Goal: Information Seeking & Learning: Check status

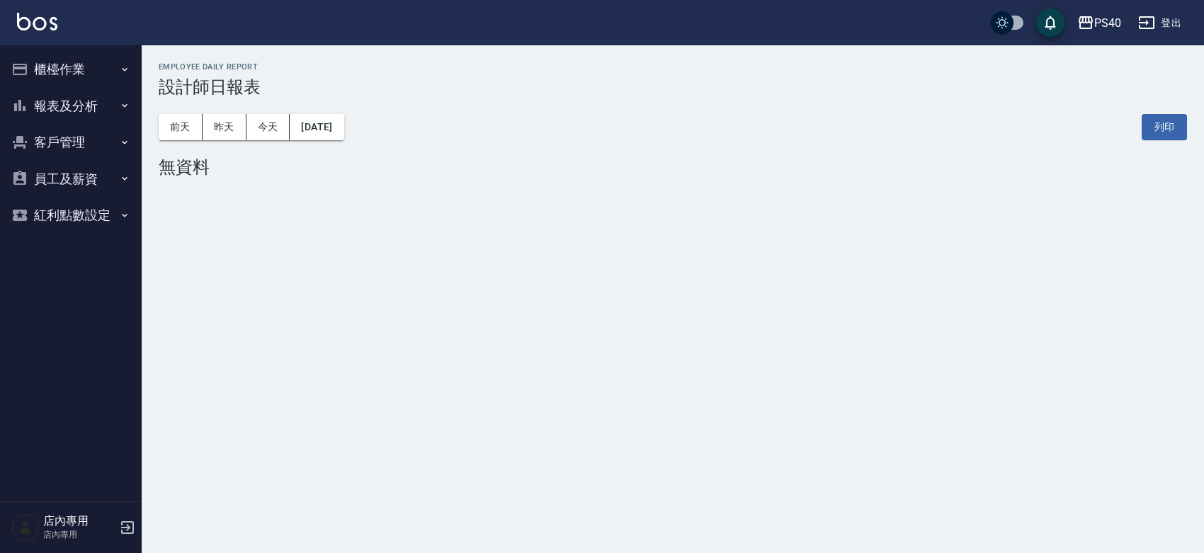
click at [91, 104] on button "報表及分析" at bounding box center [71, 106] width 130 height 37
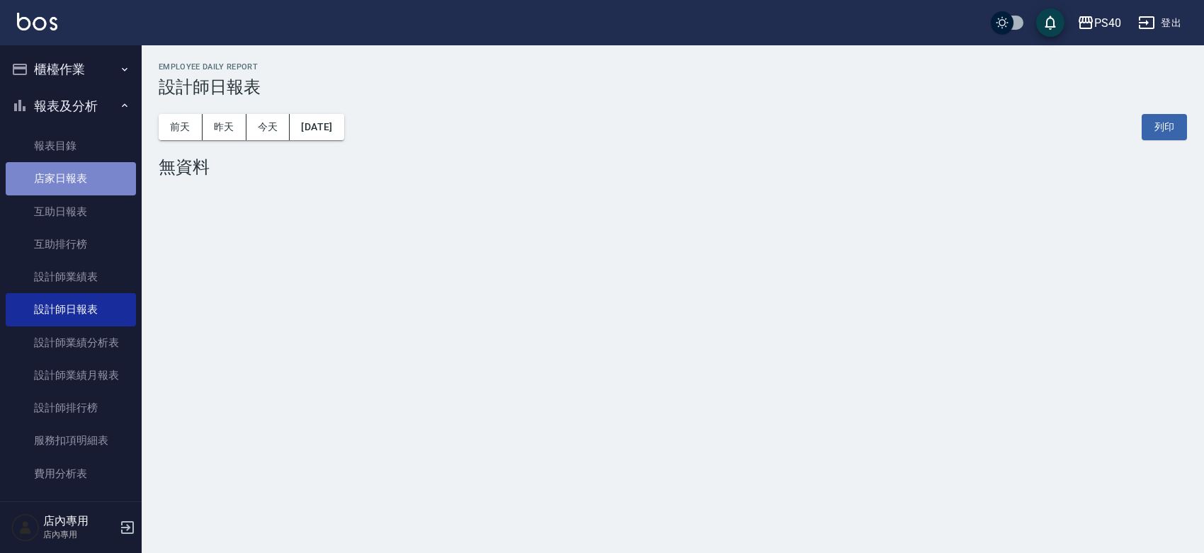
drag, startPoint x: 75, startPoint y: 172, endPoint x: 87, endPoint y: 165, distance: 14.0
click at [75, 171] on link "店家日報表" at bounding box center [71, 178] width 130 height 33
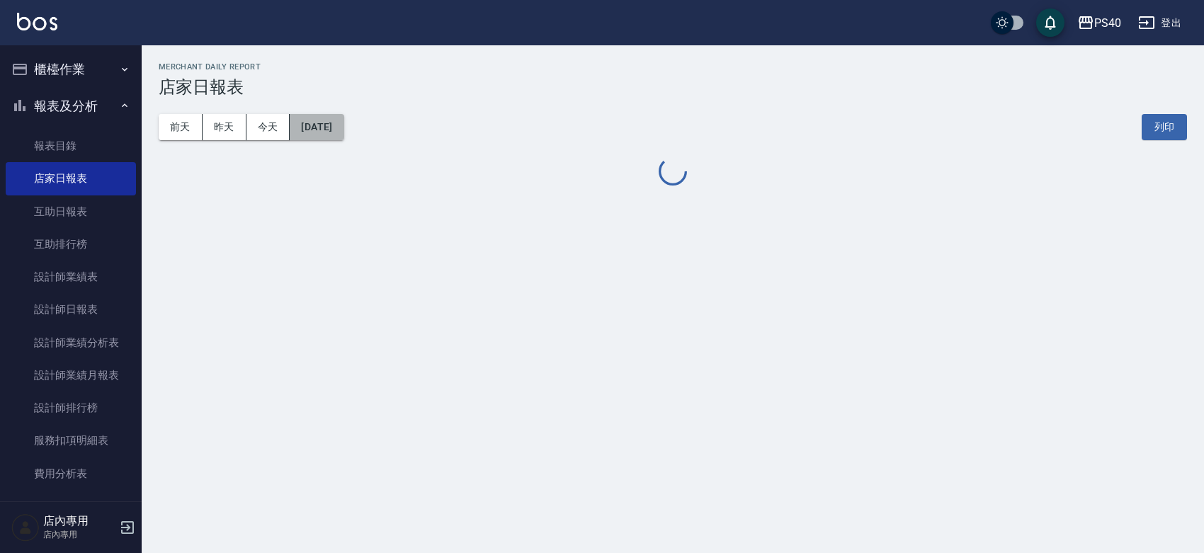
click at [336, 130] on button "[DATE]" at bounding box center [317, 127] width 54 height 26
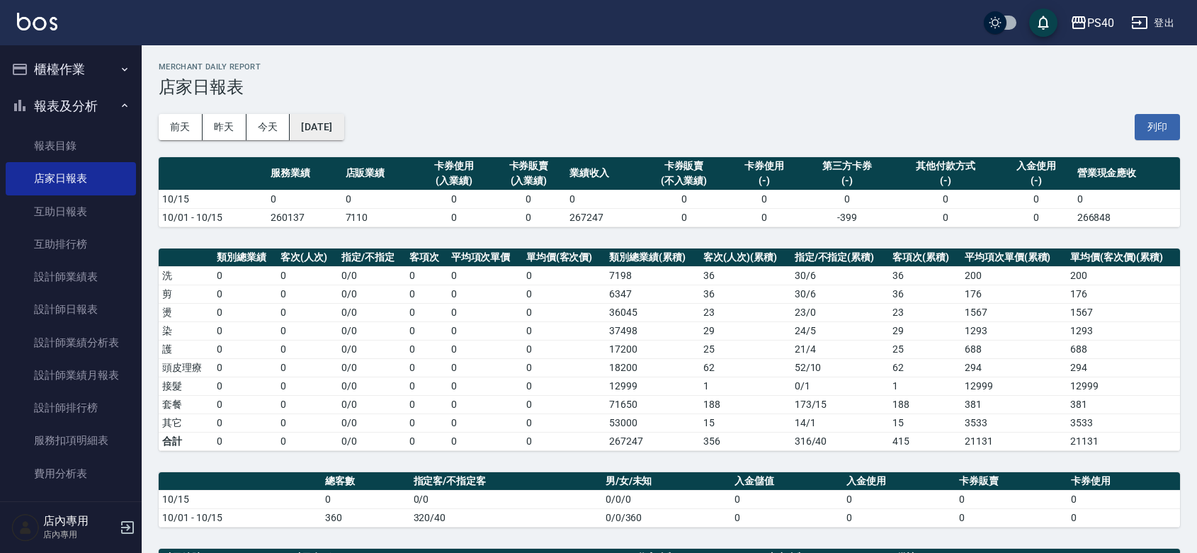
click at [334, 129] on button "[DATE]" at bounding box center [317, 127] width 54 height 26
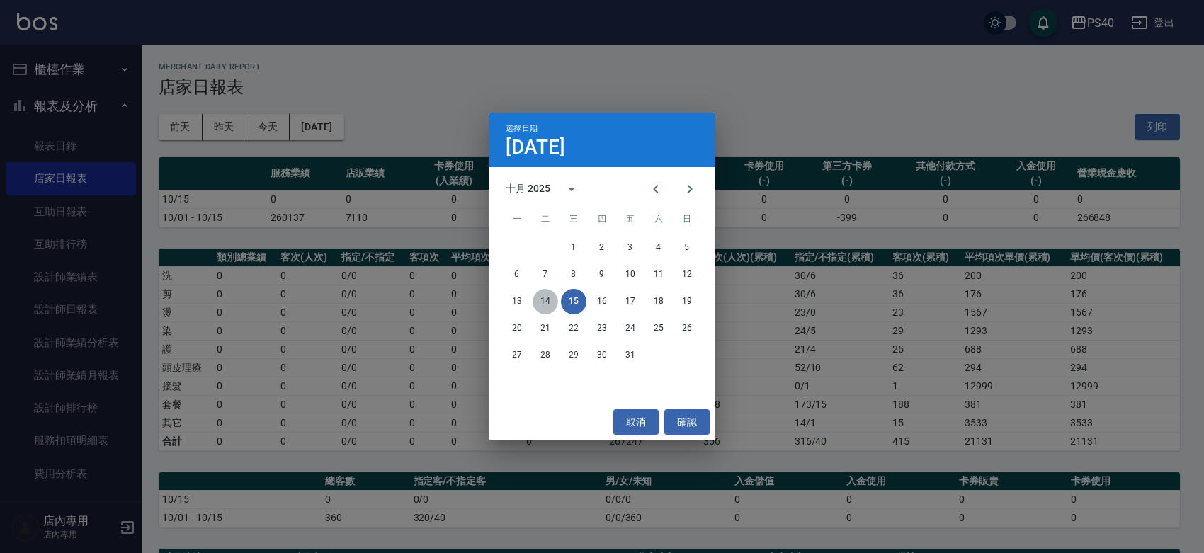
click at [545, 296] on button "14" at bounding box center [545, 301] width 25 height 25
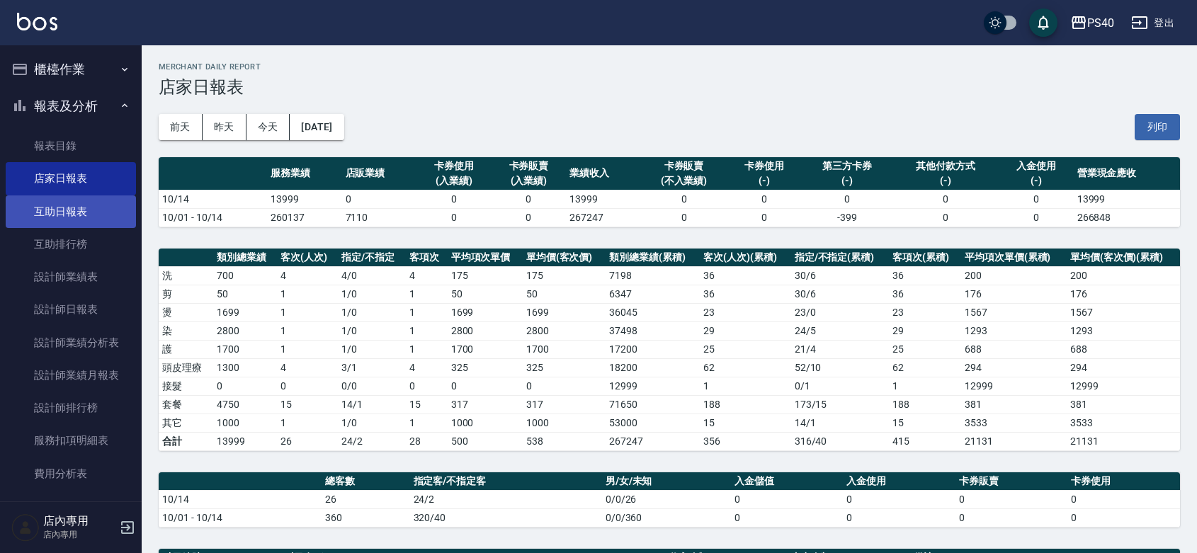
click at [75, 203] on link "互助日報表" at bounding box center [71, 211] width 130 height 33
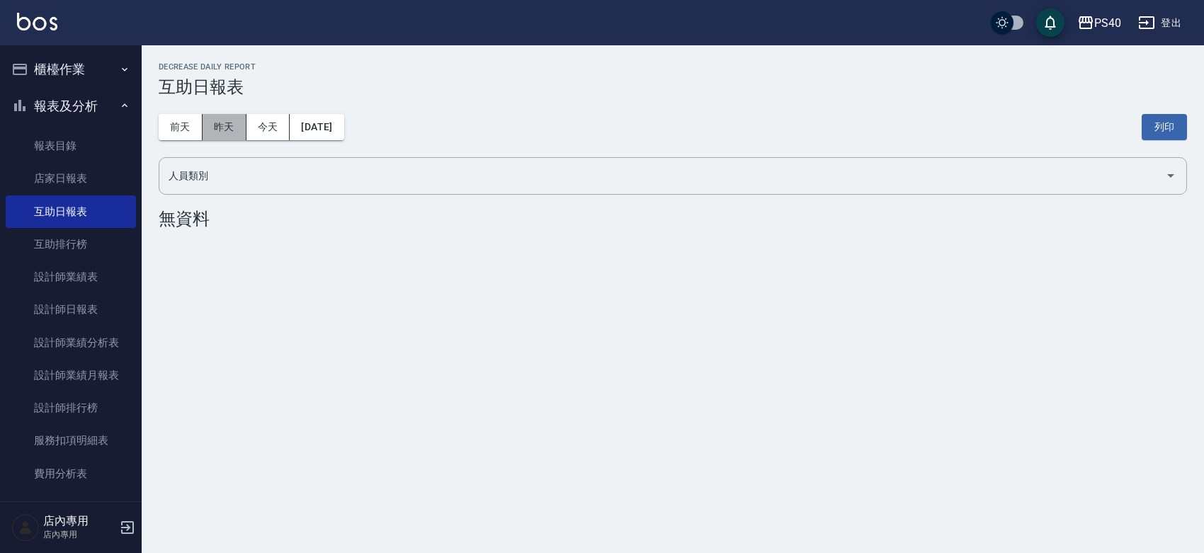
click at [223, 132] on button "昨天" at bounding box center [225, 127] width 44 height 26
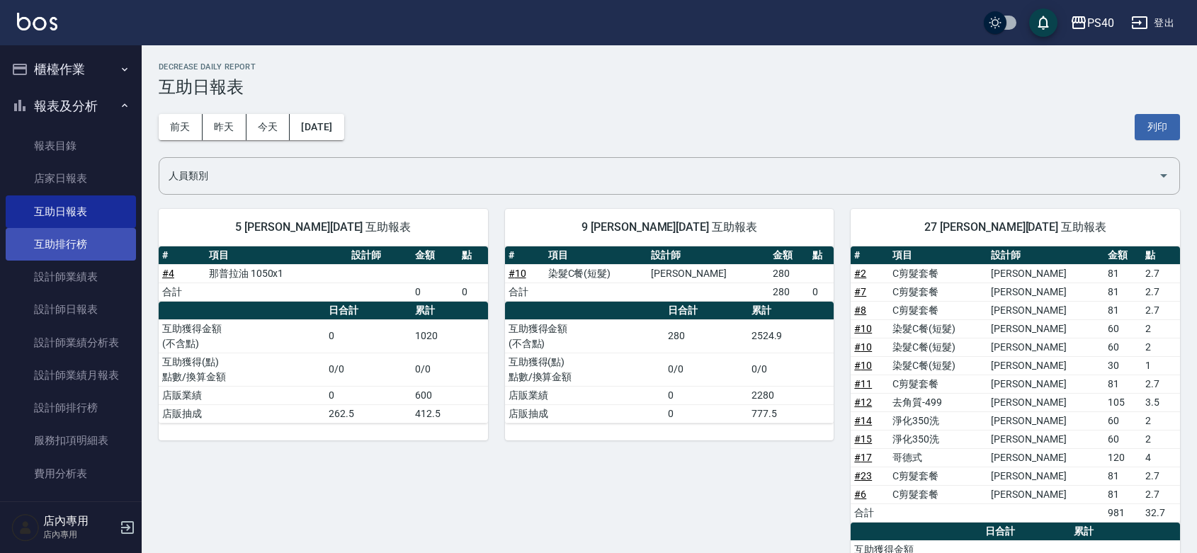
click at [89, 236] on link "互助排行榜" at bounding box center [71, 244] width 130 height 33
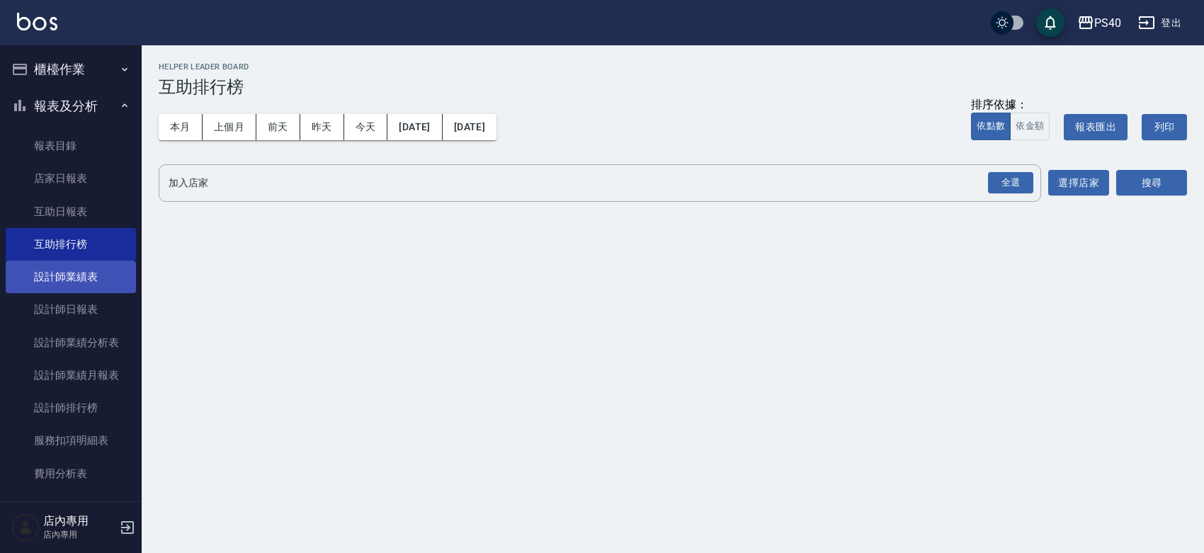
click at [103, 263] on link "設計師業績表" at bounding box center [71, 277] width 130 height 33
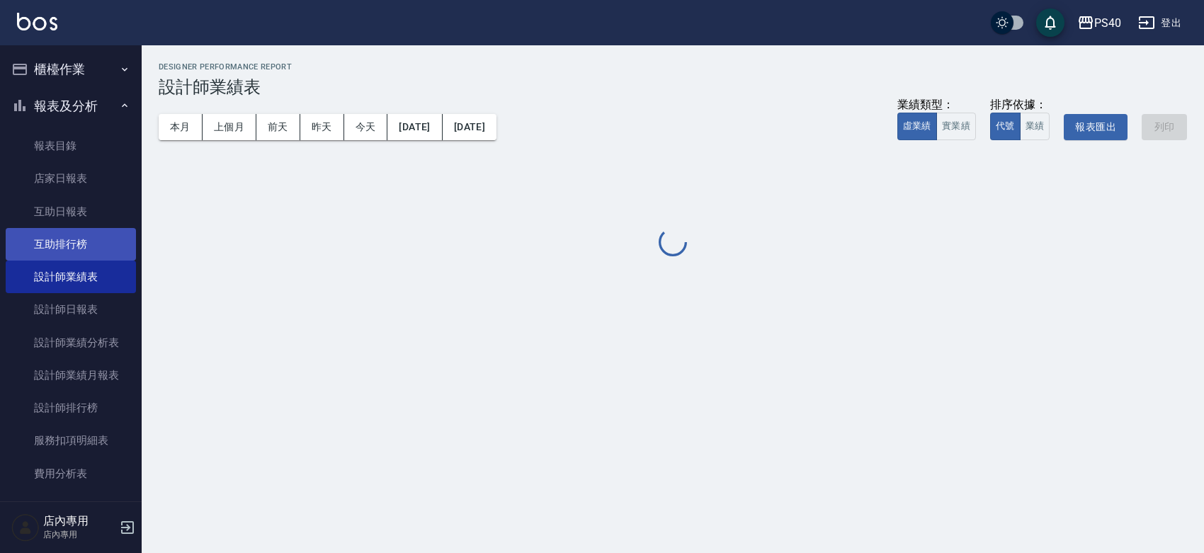
click at [97, 246] on link "互助排行榜" at bounding box center [71, 244] width 130 height 33
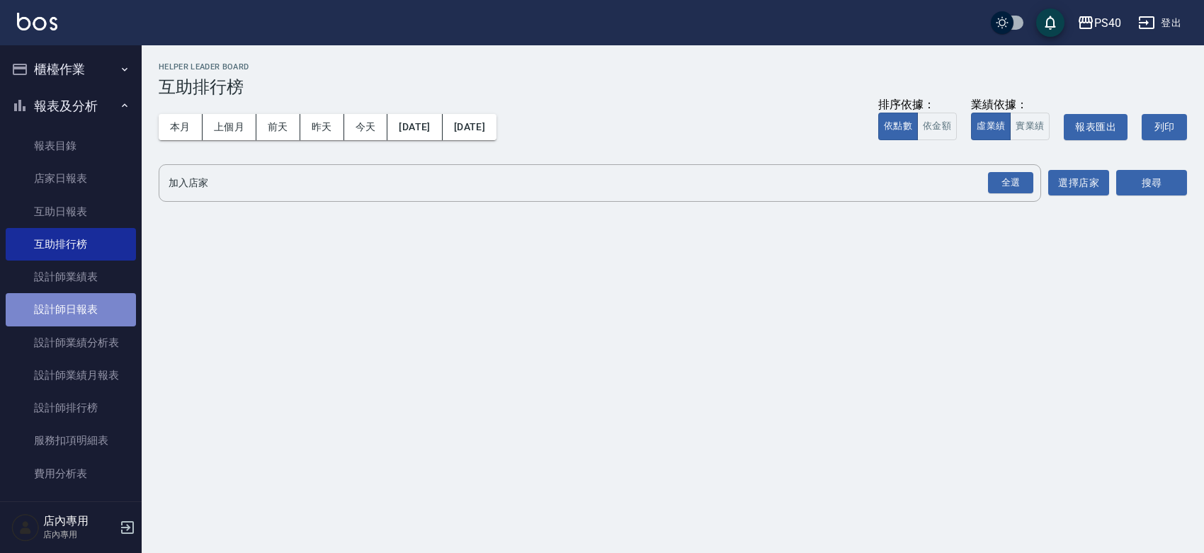
click at [93, 300] on link "設計師日報表" at bounding box center [71, 309] width 130 height 33
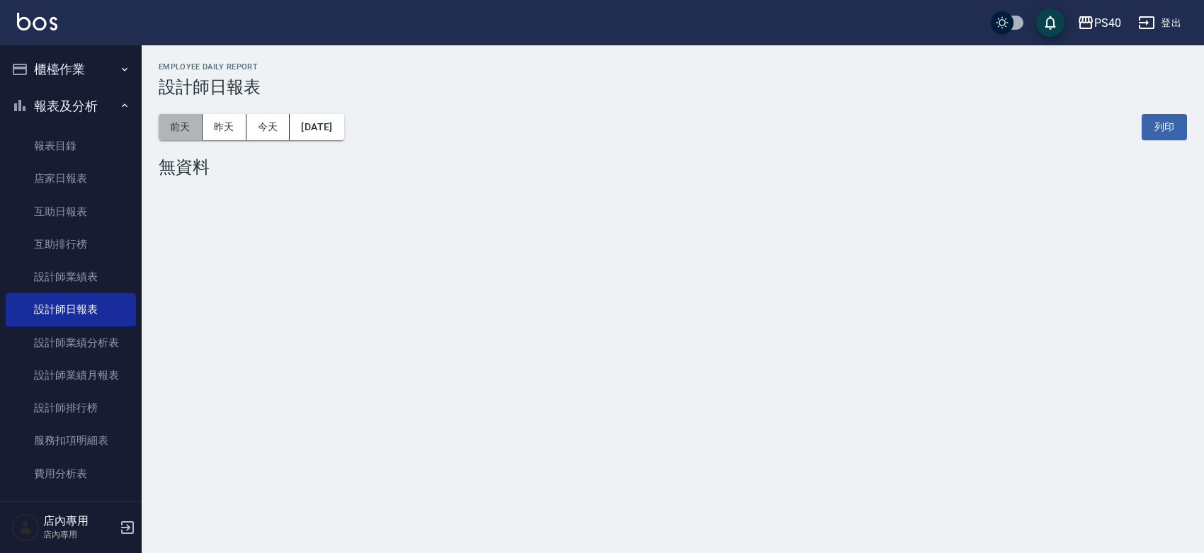
click at [197, 125] on button "前天" at bounding box center [181, 127] width 44 height 26
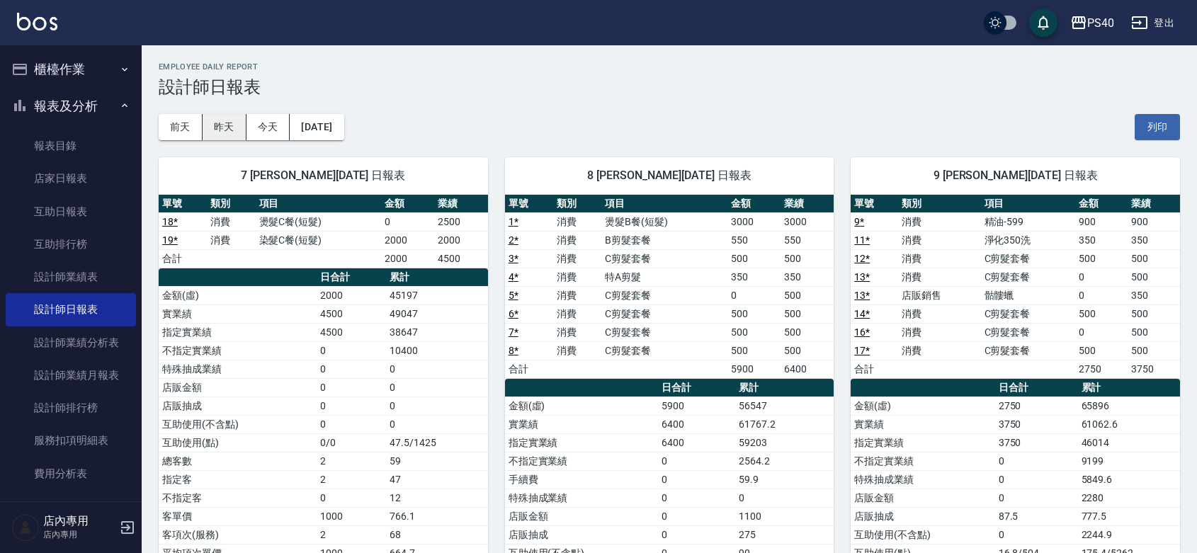
click at [224, 126] on button "昨天" at bounding box center [225, 127] width 44 height 26
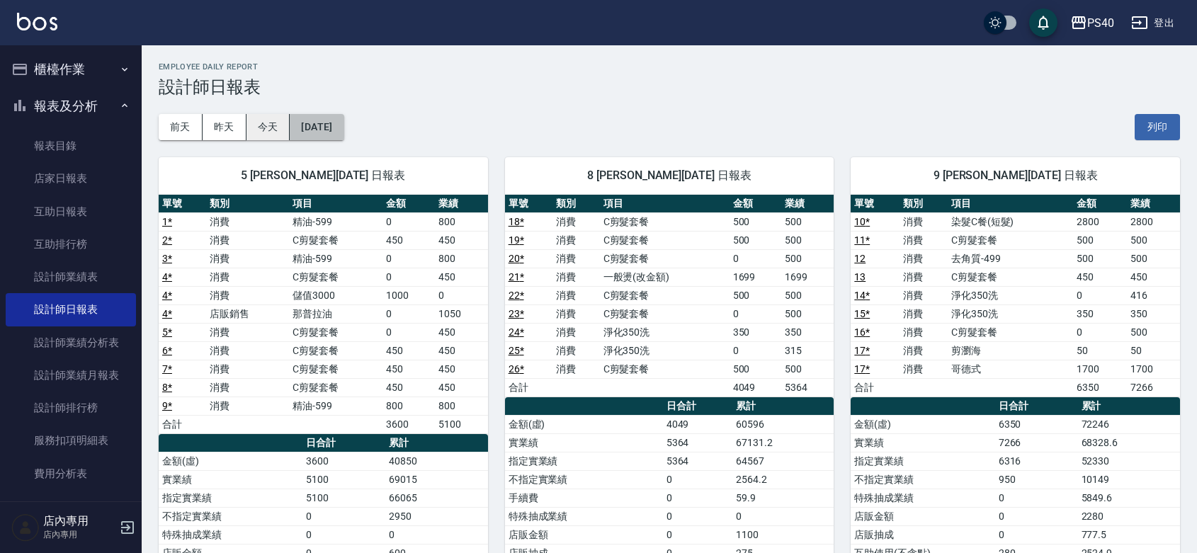
click at [315, 117] on button "[DATE]" at bounding box center [317, 127] width 54 height 26
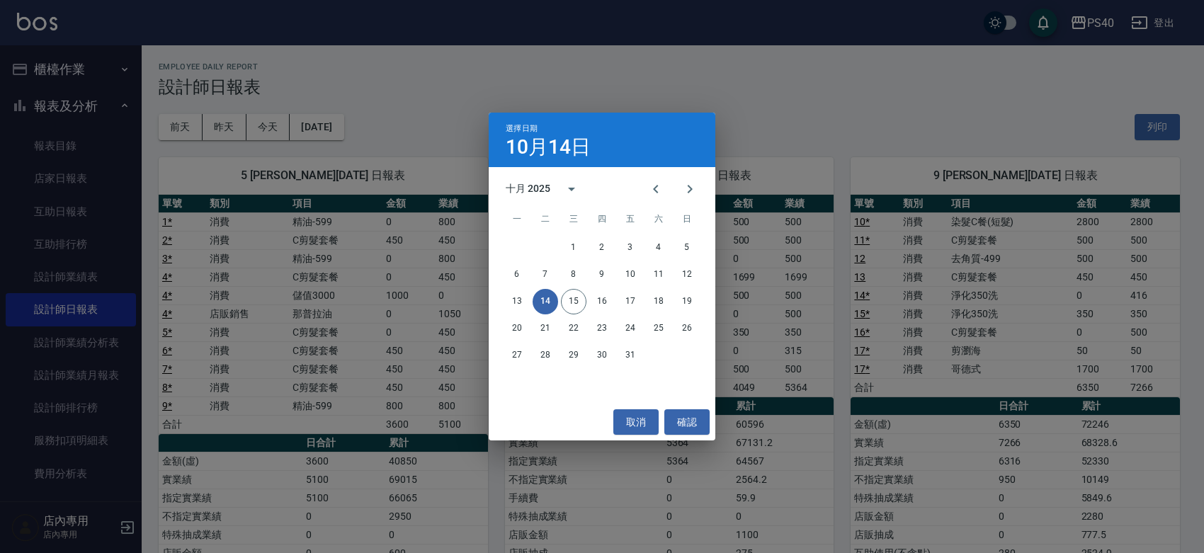
click at [564, 231] on span "三" at bounding box center [573, 219] width 25 height 28
click at [572, 246] on button "1" at bounding box center [573, 247] width 25 height 25
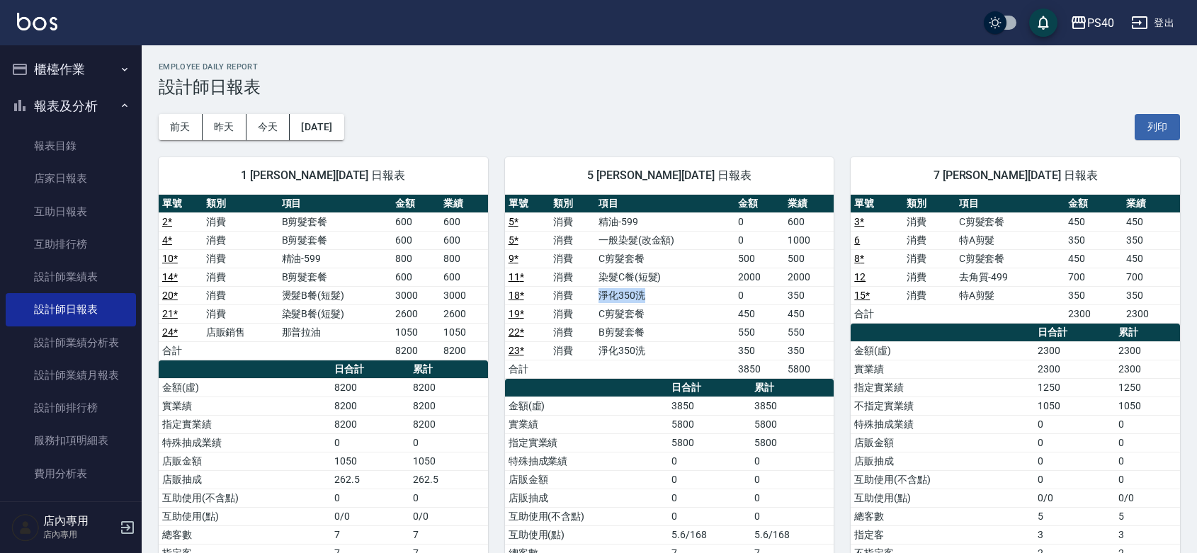
drag, startPoint x: 623, startPoint y: 292, endPoint x: 647, endPoint y: 289, distance: 23.6
click at [647, 289] on td "淨化350洗" at bounding box center [665, 295] width 140 height 18
drag, startPoint x: 600, startPoint y: 347, endPoint x: 703, endPoint y: 352, distance: 102.8
click at [703, 352] on td "淨化350洗" at bounding box center [665, 350] width 140 height 18
drag, startPoint x: 597, startPoint y: 241, endPoint x: 677, endPoint y: 234, distance: 80.3
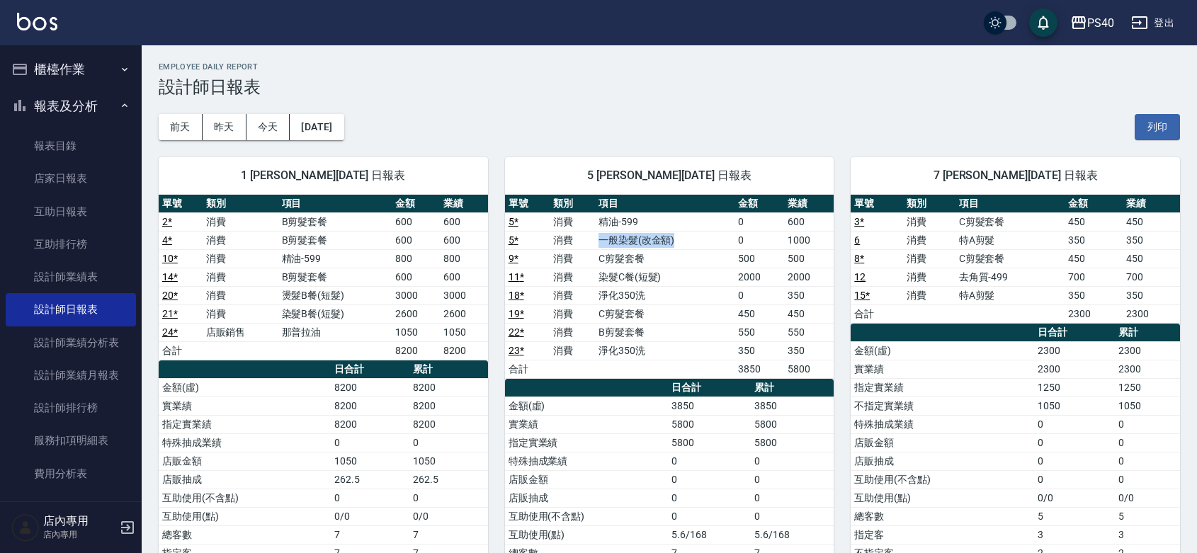
click at [677, 234] on td "一般染髮(改金額)" at bounding box center [665, 240] width 140 height 18
drag, startPoint x: 600, startPoint y: 275, endPoint x: 653, endPoint y: 273, distance: 53.1
click at [653, 273] on td "染髮C餐(短髮)" at bounding box center [665, 277] width 140 height 18
click at [632, 321] on td "C剪髮套餐" at bounding box center [665, 313] width 140 height 18
drag, startPoint x: 600, startPoint y: 259, endPoint x: 632, endPoint y: 254, distance: 32.4
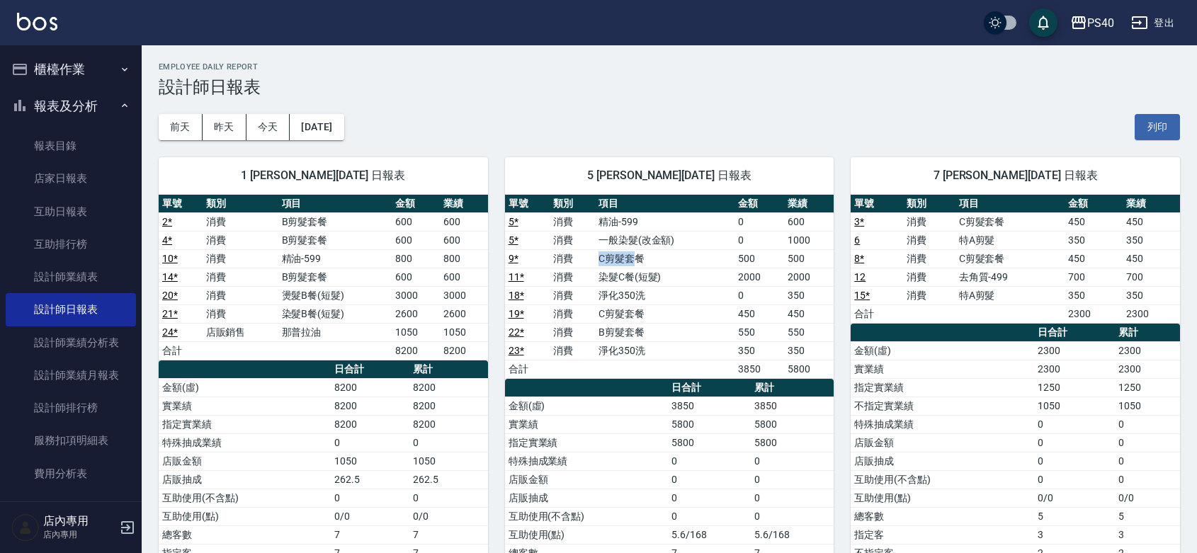
click at [632, 254] on td "C剪髮套餐" at bounding box center [665, 258] width 140 height 18
drag, startPoint x: 591, startPoint y: 317, endPoint x: 649, endPoint y: 314, distance: 58.2
click at [649, 314] on tr "19 * 消費 C剪髮套餐 450 450" at bounding box center [669, 313] width 329 height 18
drag, startPoint x: 617, startPoint y: 336, endPoint x: 659, endPoint y: 337, distance: 42.5
click at [659, 337] on td "B剪髮套餐" at bounding box center [665, 332] width 140 height 18
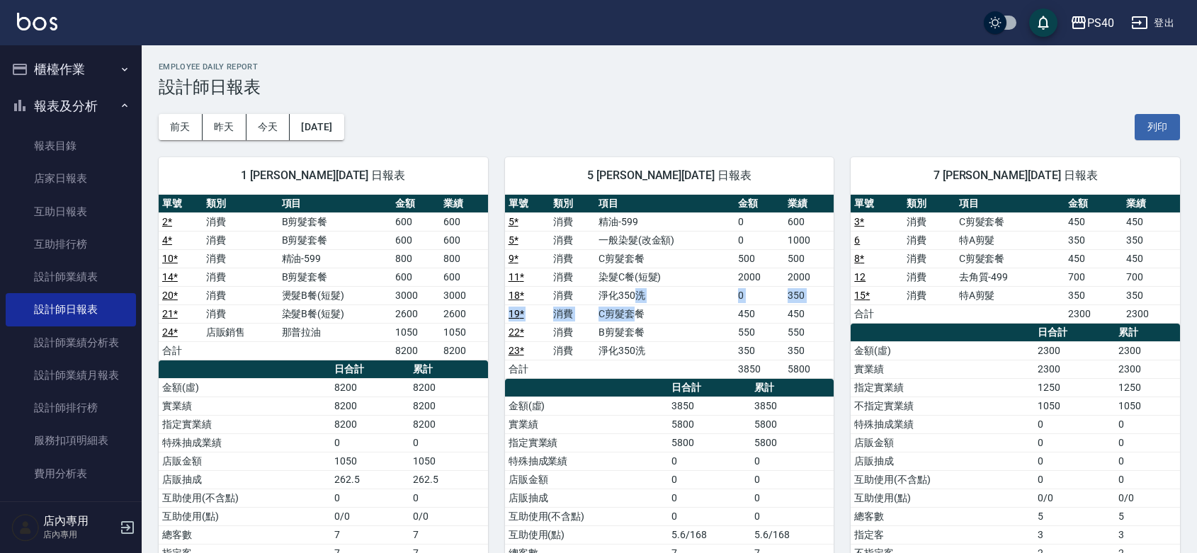
drag, startPoint x: 636, startPoint y: 289, endPoint x: 632, endPoint y: 305, distance: 16.8
click at [632, 305] on tbody "5 * 消費 精油-599 0 600 5 * 消費 一般染髮(改金額) 0 1000 9 * 消費 C剪髮套餐 500 500 11 * 消費 染髮C餐(短…" at bounding box center [669, 295] width 329 height 166
click at [628, 348] on td "淨化350洗" at bounding box center [665, 350] width 140 height 18
drag, startPoint x: 625, startPoint y: 218, endPoint x: 646, endPoint y: 216, distance: 21.3
click at [646, 216] on td "精油-599" at bounding box center [665, 221] width 140 height 18
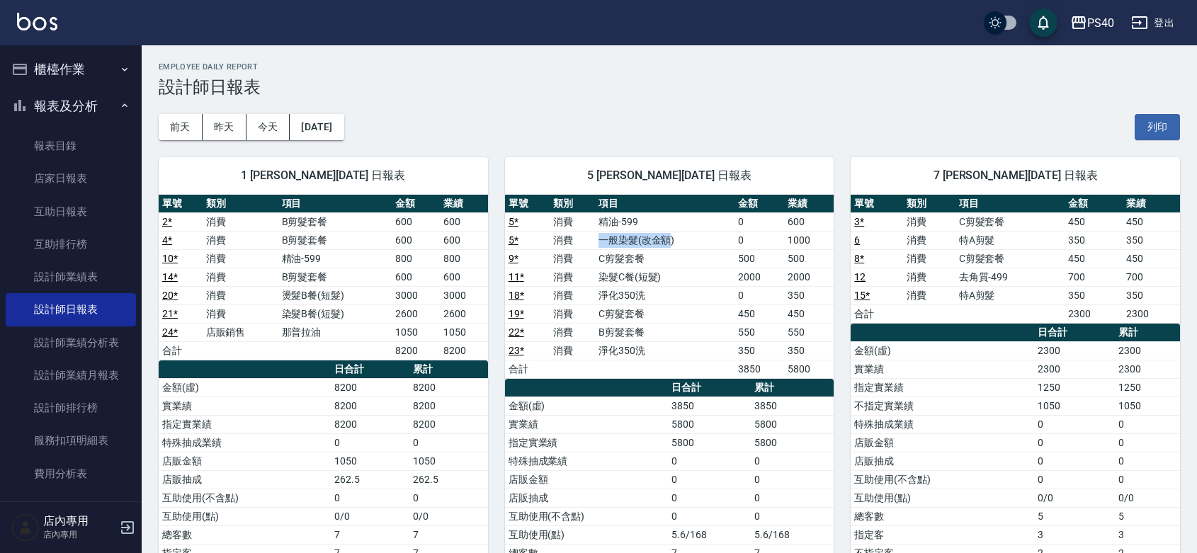
drag, startPoint x: 592, startPoint y: 239, endPoint x: 668, endPoint y: 246, distance: 76.2
click at [668, 246] on tr "5 * 消費 一般染髮(改金額) 0 1000" at bounding box center [669, 240] width 329 height 18
click at [696, 289] on td "淨化350洗" at bounding box center [665, 295] width 140 height 18
click at [327, 121] on button "[DATE]" at bounding box center [317, 127] width 54 height 26
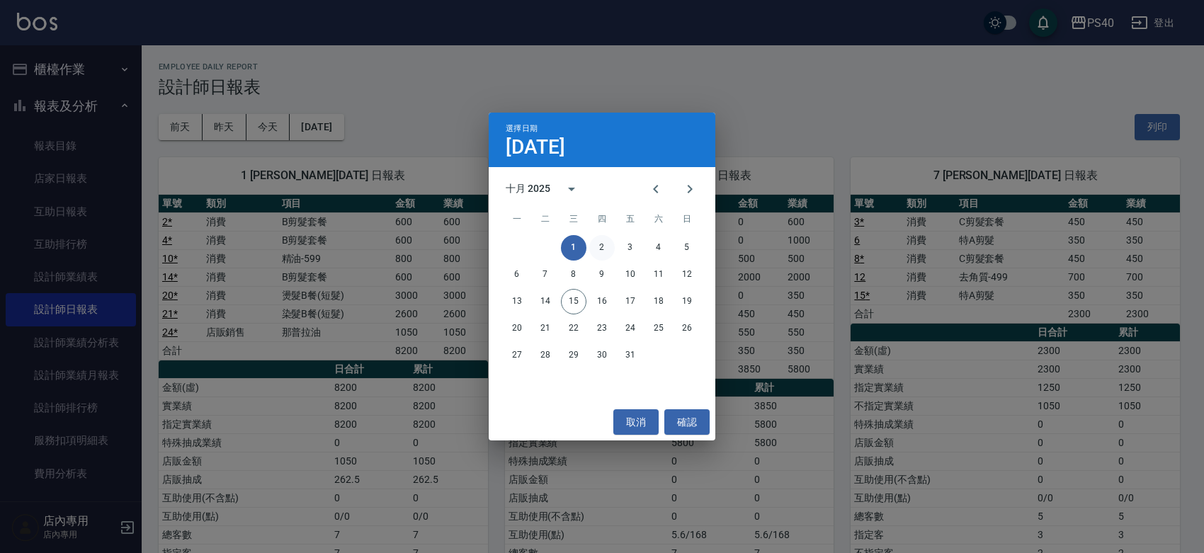
click at [599, 239] on button "2" at bounding box center [601, 247] width 25 height 25
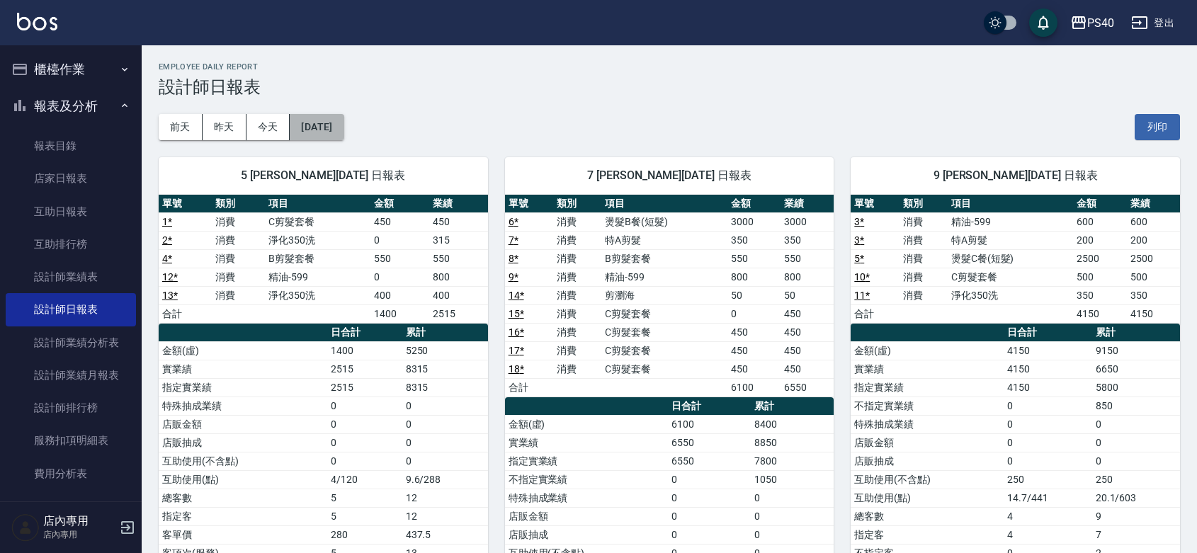
click at [322, 123] on button "[DATE]" at bounding box center [317, 127] width 54 height 26
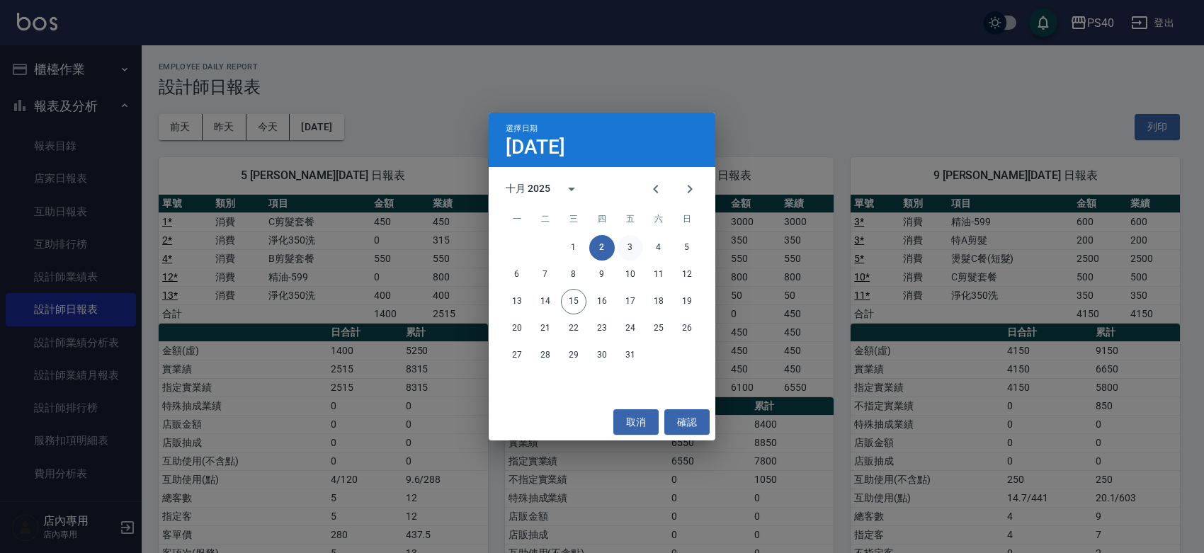
click at [632, 239] on button "3" at bounding box center [629, 247] width 25 height 25
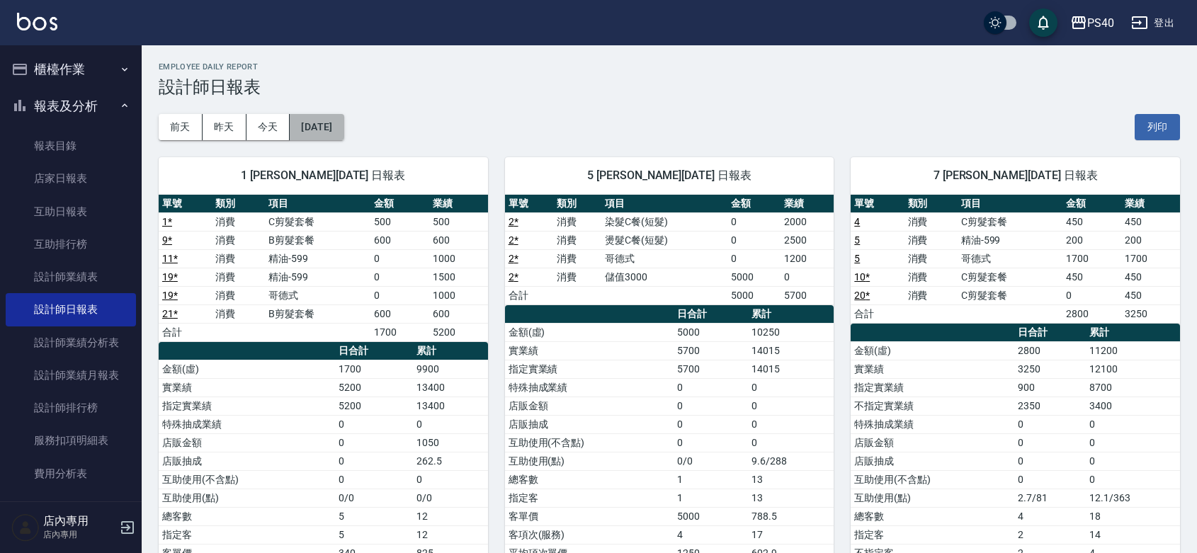
click at [336, 119] on button "[DATE]" at bounding box center [317, 127] width 54 height 26
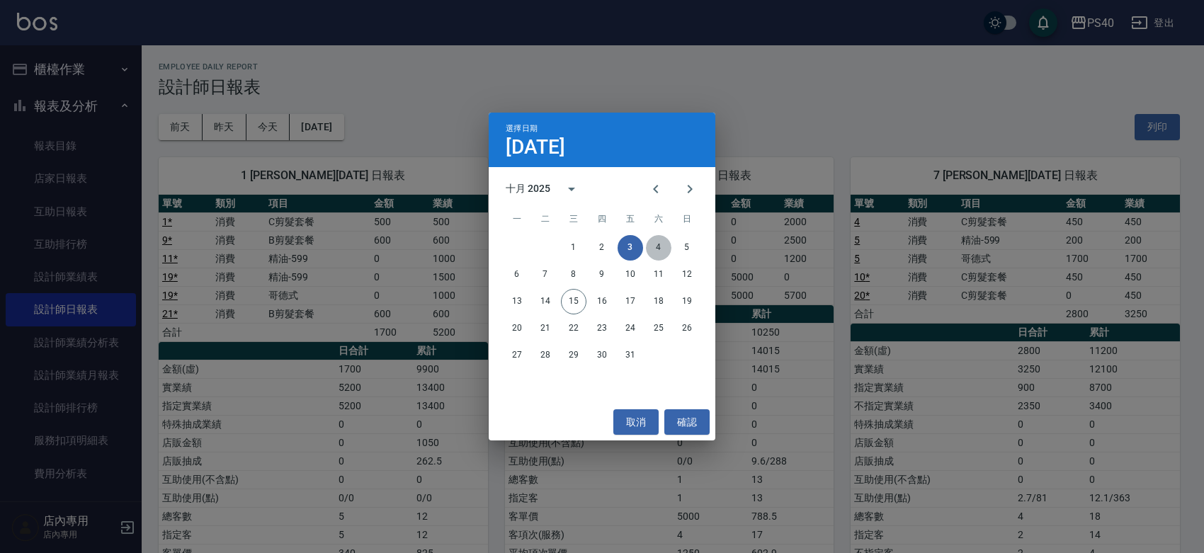
click at [655, 252] on button "4" at bounding box center [658, 247] width 25 height 25
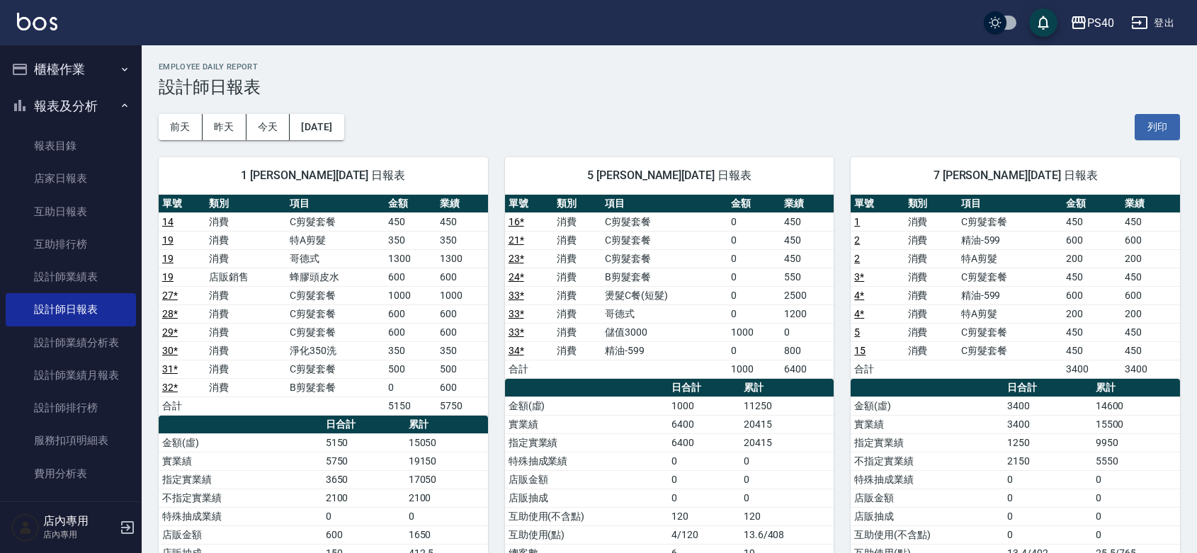
click at [366, 135] on div "[DATE] [DATE] [DATE] [DATE] 列印" at bounding box center [669, 127] width 1021 height 60
click at [343, 130] on button "[DATE]" at bounding box center [317, 127] width 54 height 26
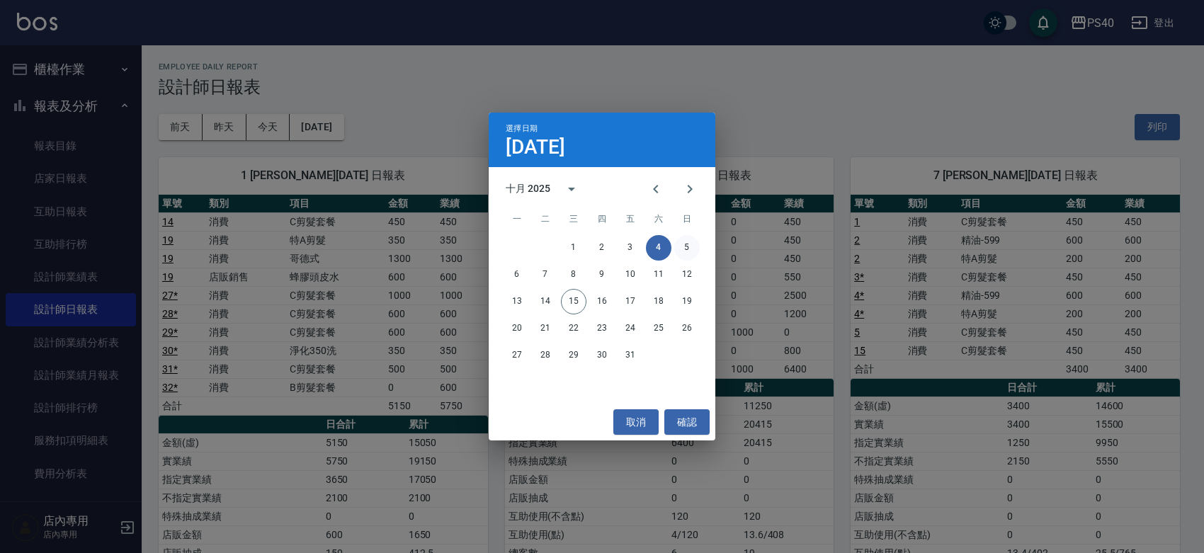
click at [684, 250] on button "5" at bounding box center [686, 247] width 25 height 25
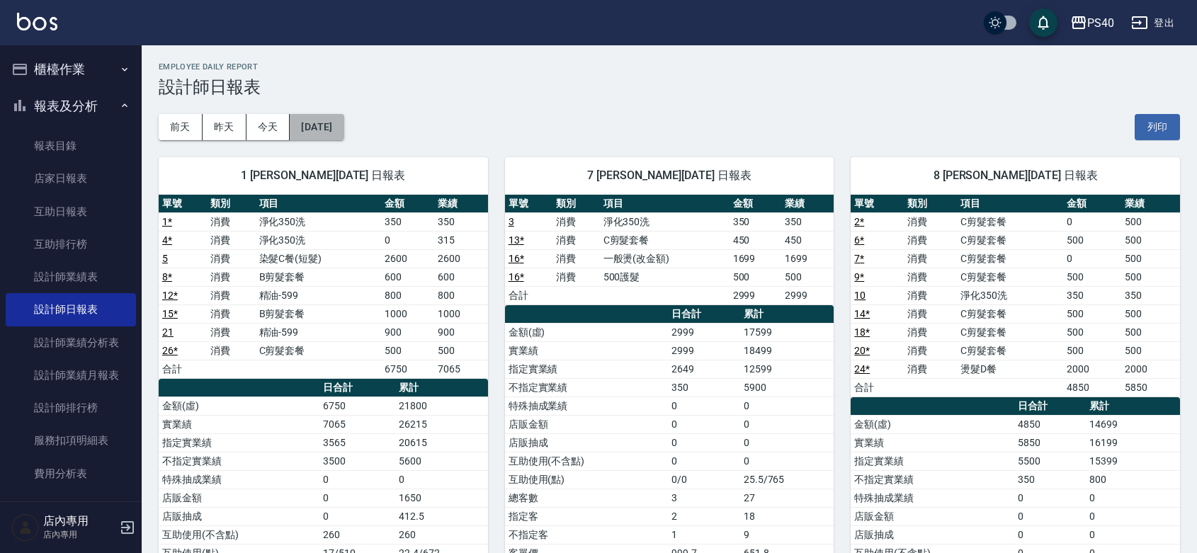
click at [326, 118] on button "[DATE]" at bounding box center [317, 127] width 54 height 26
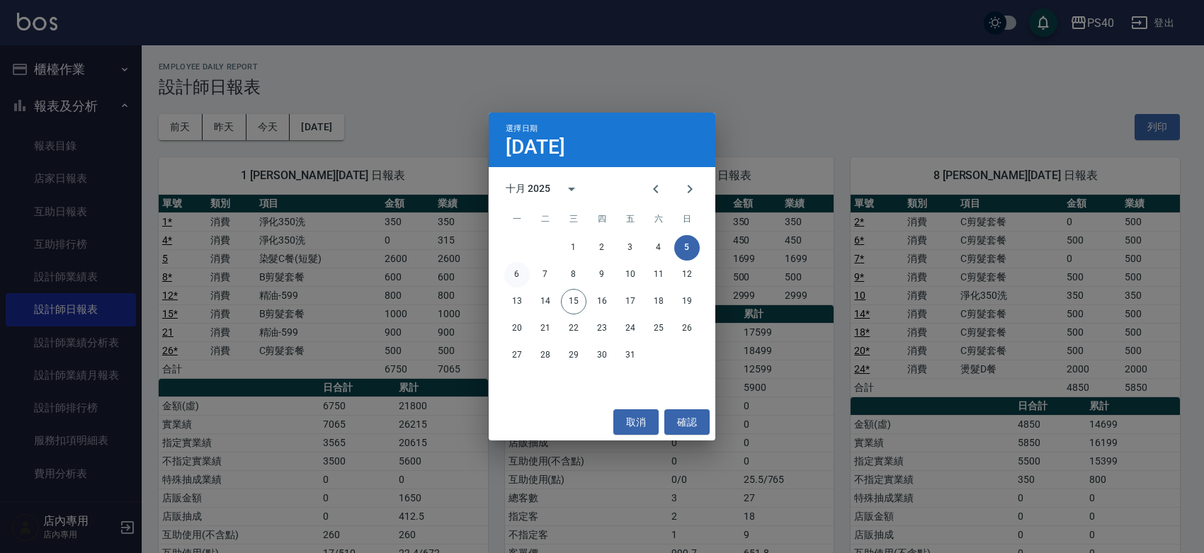
click at [517, 276] on button "6" at bounding box center [516, 274] width 25 height 25
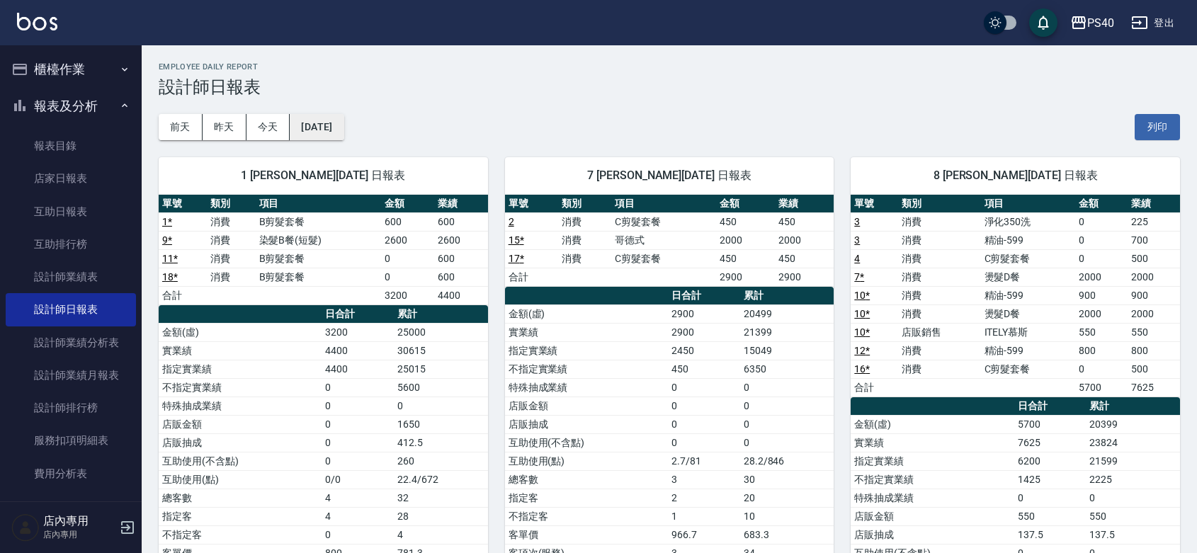
click at [343, 118] on button "[DATE]" at bounding box center [317, 127] width 54 height 26
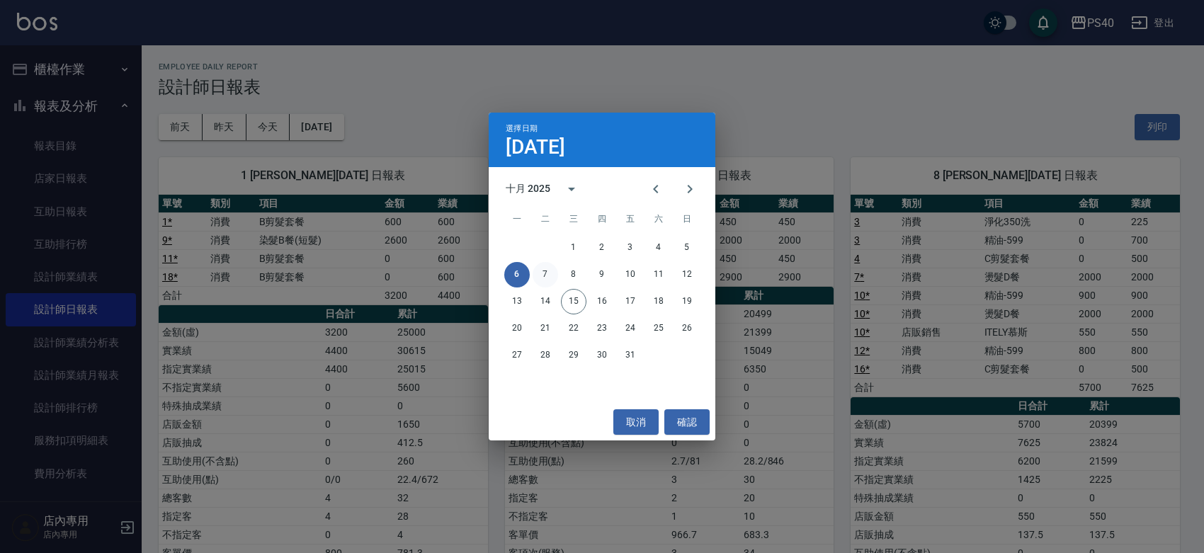
click at [539, 268] on button "7" at bounding box center [545, 274] width 25 height 25
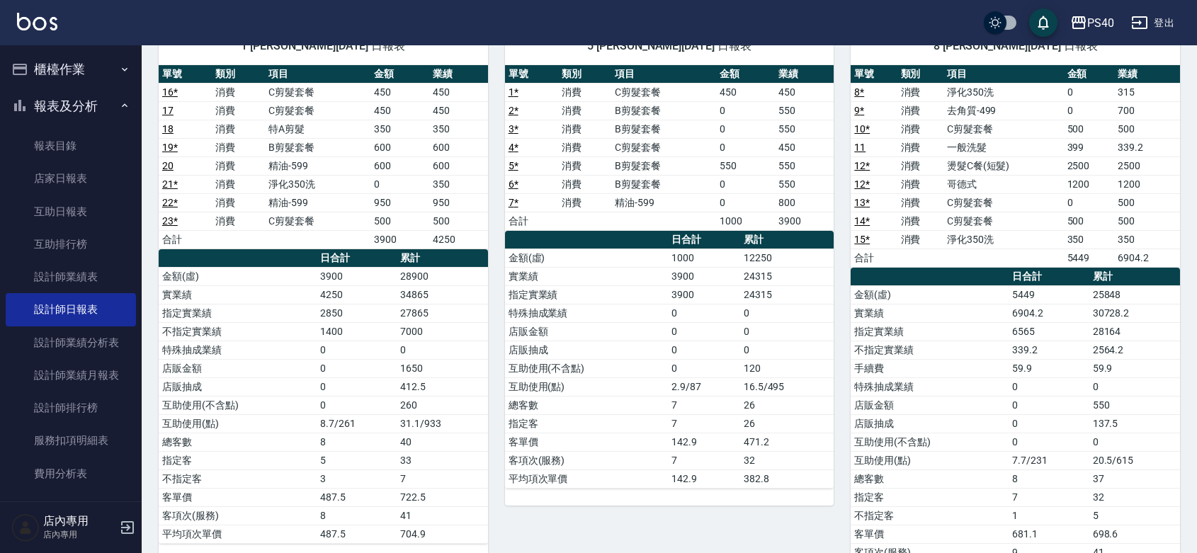
scroll to position [195, 0]
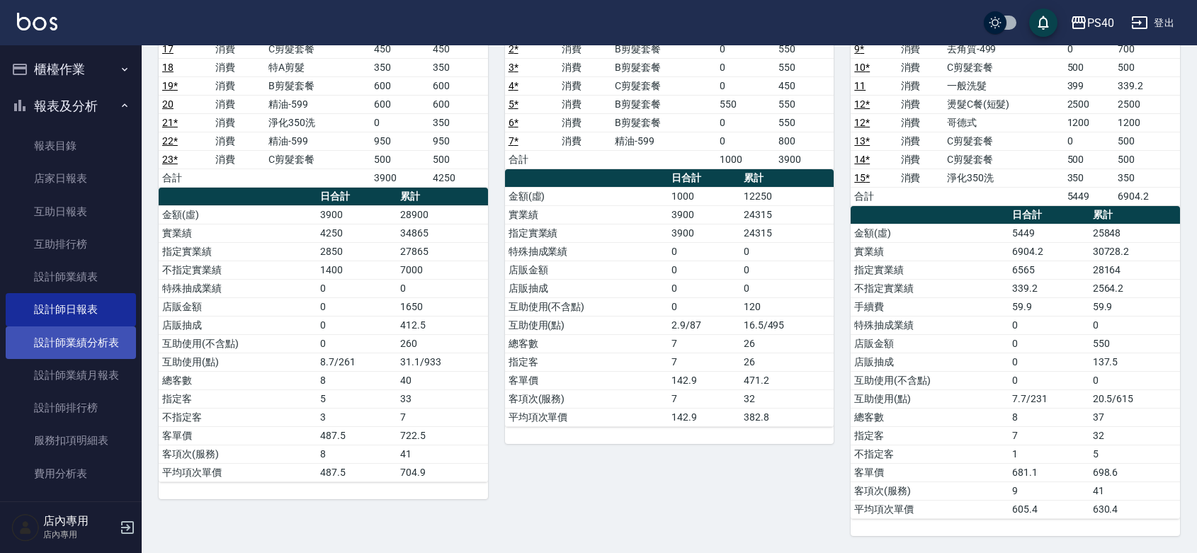
click at [89, 335] on link "設計師業績分析表" at bounding box center [71, 342] width 130 height 33
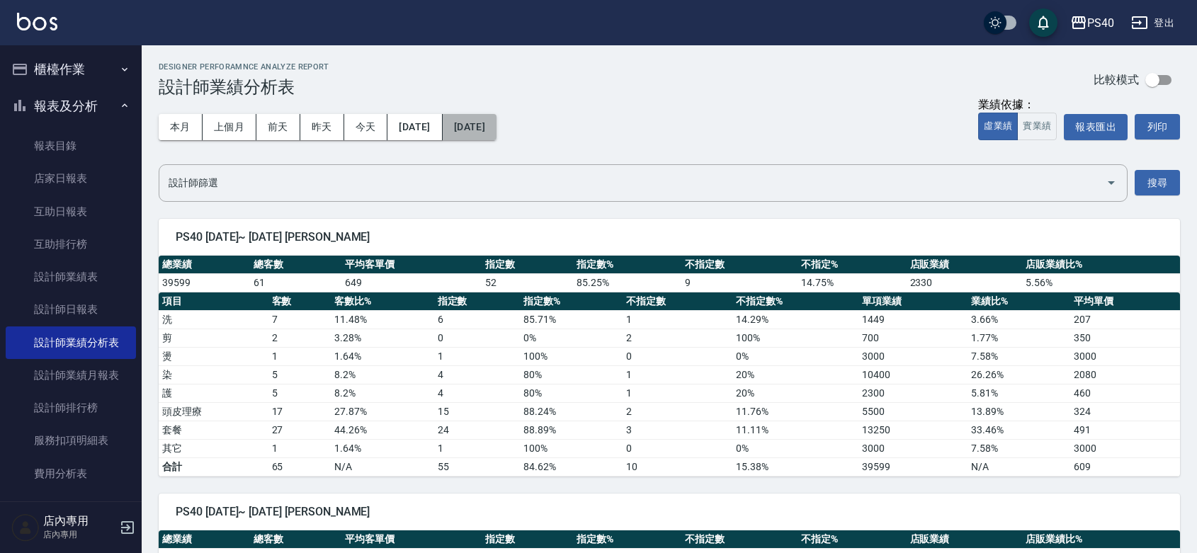
click at [496, 127] on button "[DATE]" at bounding box center [470, 127] width 54 height 26
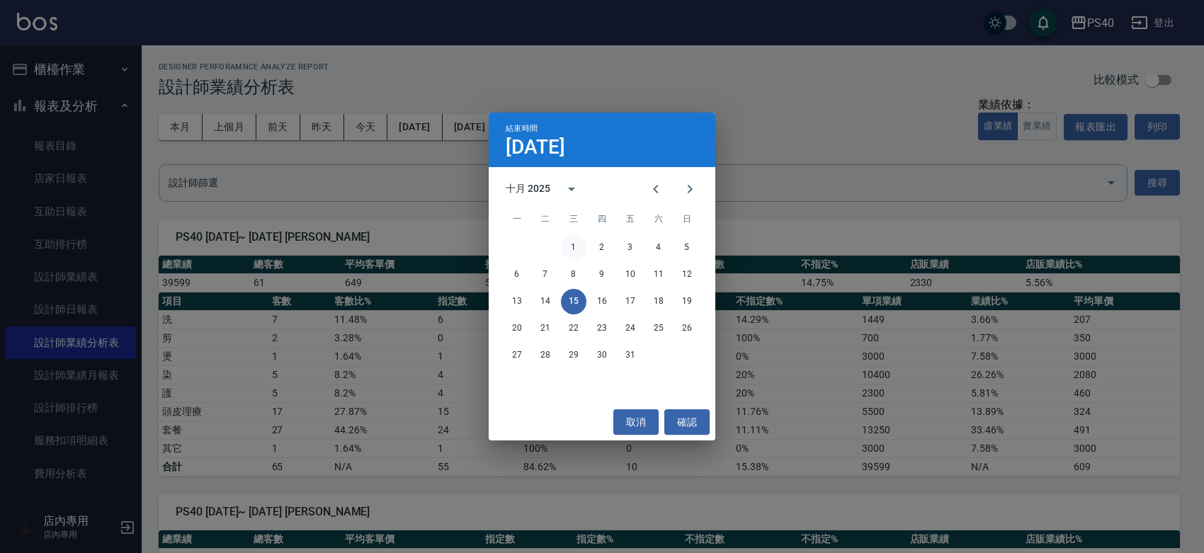
click at [571, 248] on button "1" at bounding box center [573, 247] width 25 height 25
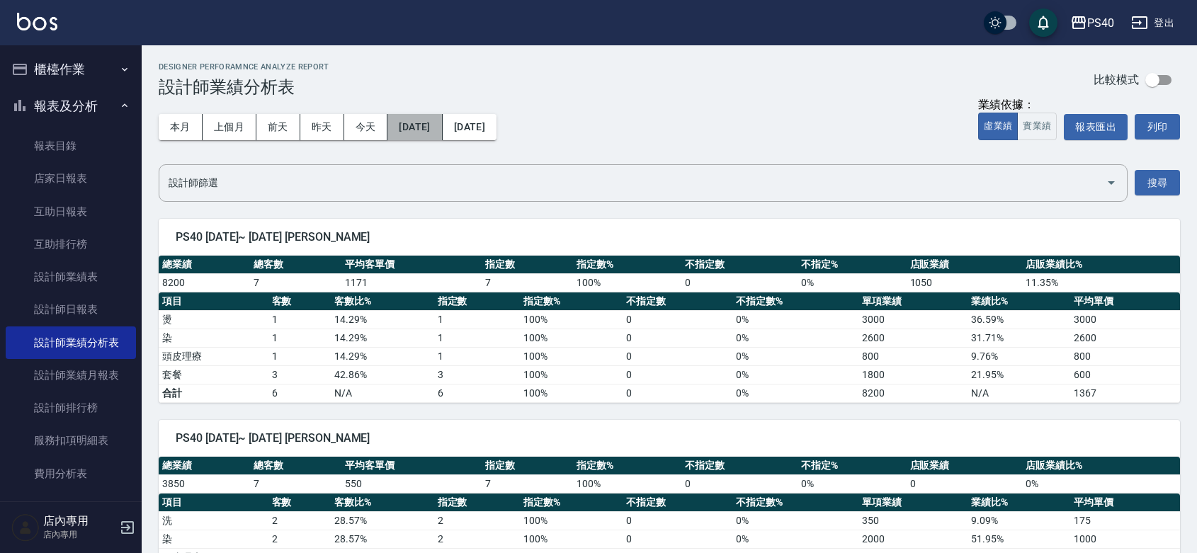
click at [440, 125] on button "[DATE]" at bounding box center [414, 127] width 55 height 26
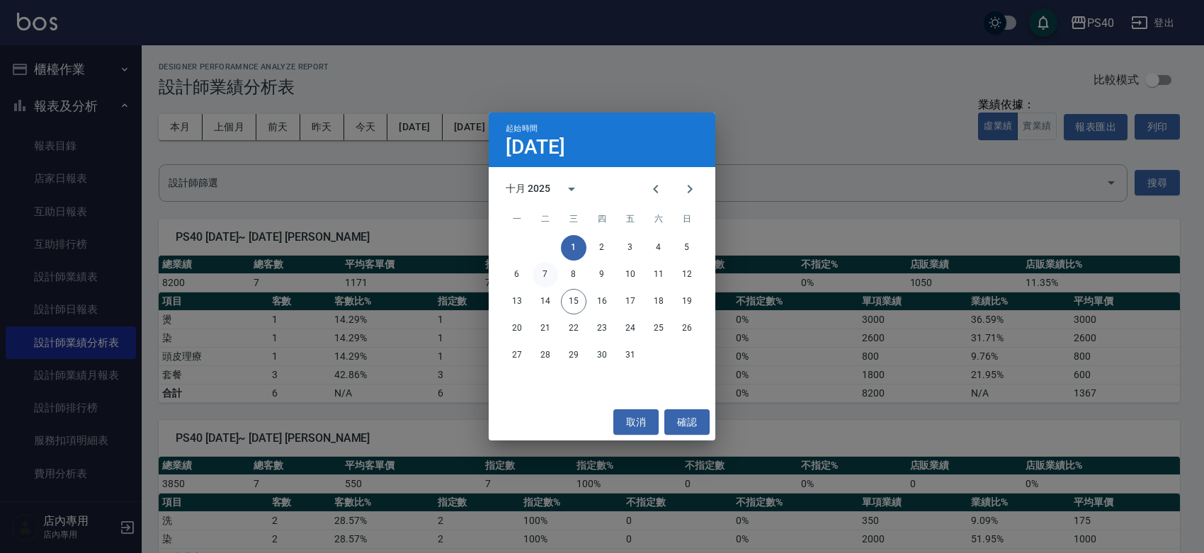
click at [540, 275] on button "7" at bounding box center [545, 274] width 25 height 25
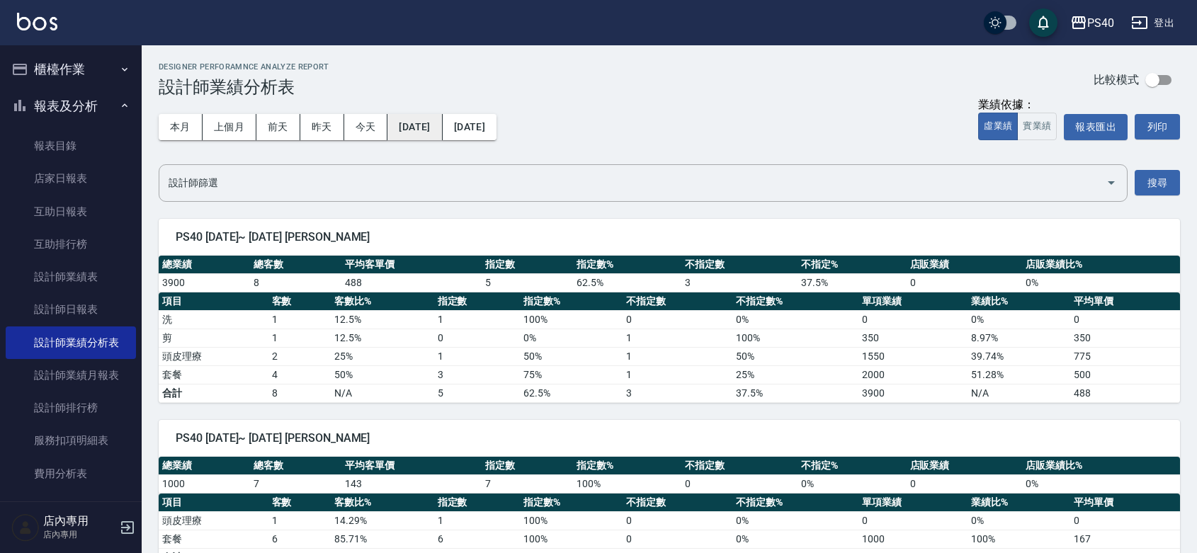
click at [433, 120] on button "[DATE]" at bounding box center [414, 127] width 55 height 26
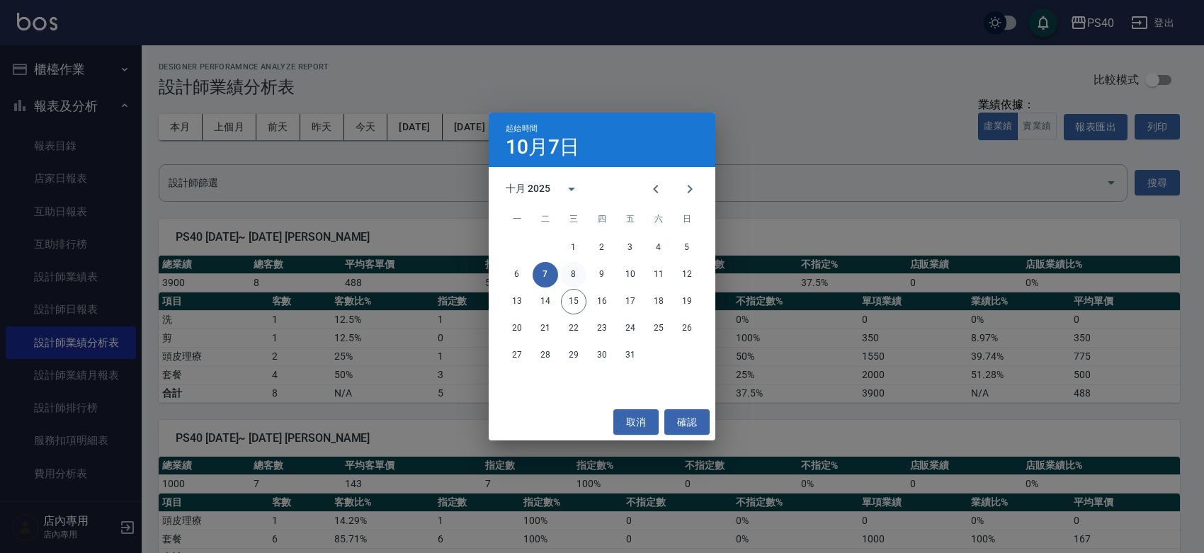
click at [574, 273] on button "8" at bounding box center [573, 274] width 25 height 25
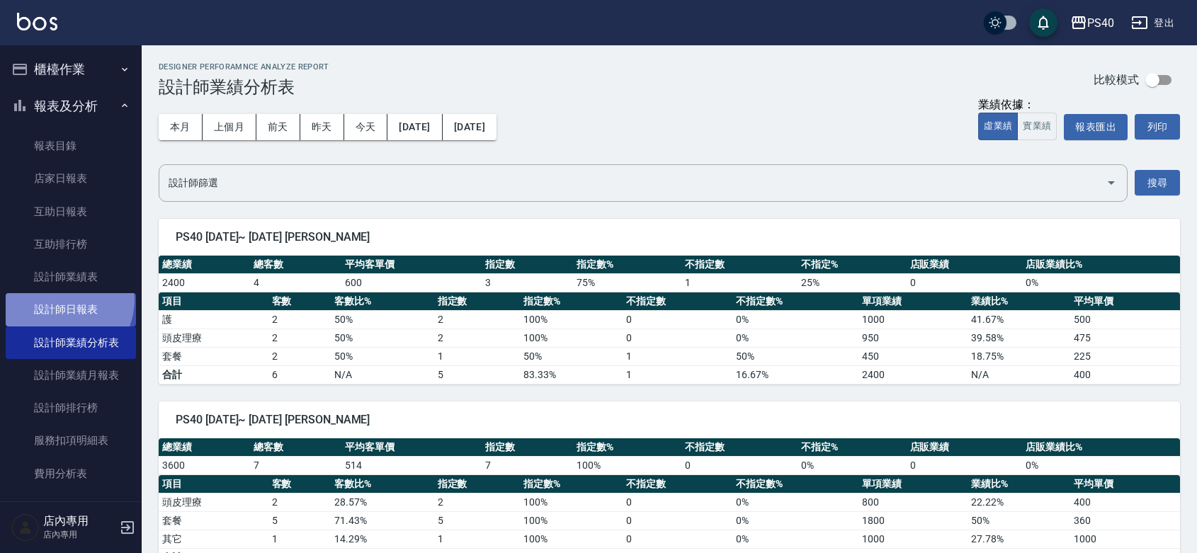
click at [59, 300] on link "設計師日報表" at bounding box center [71, 309] width 130 height 33
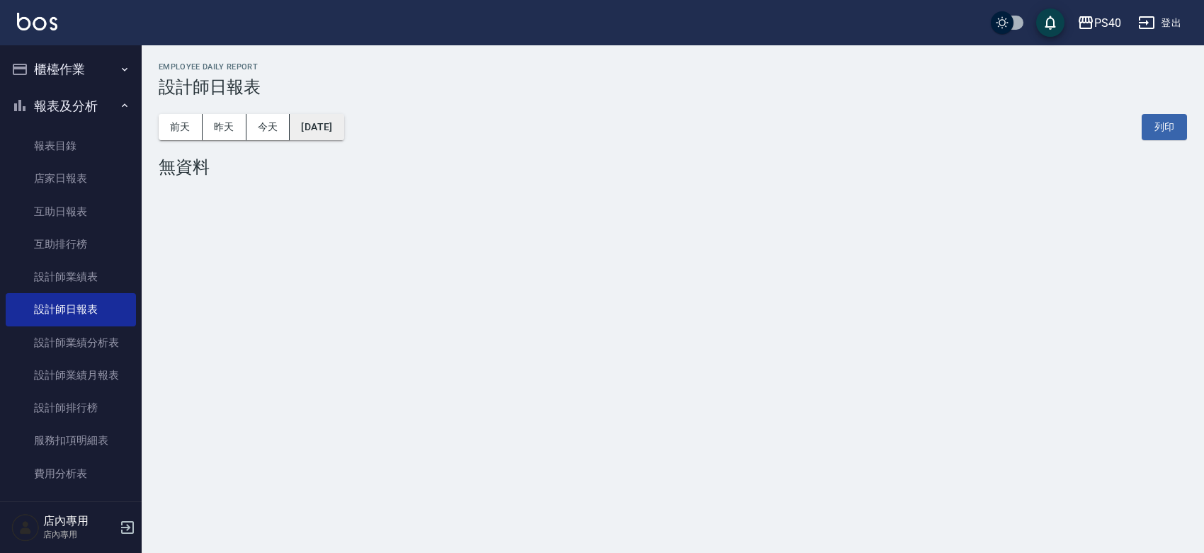
click at [319, 123] on button "[DATE]" at bounding box center [317, 127] width 54 height 26
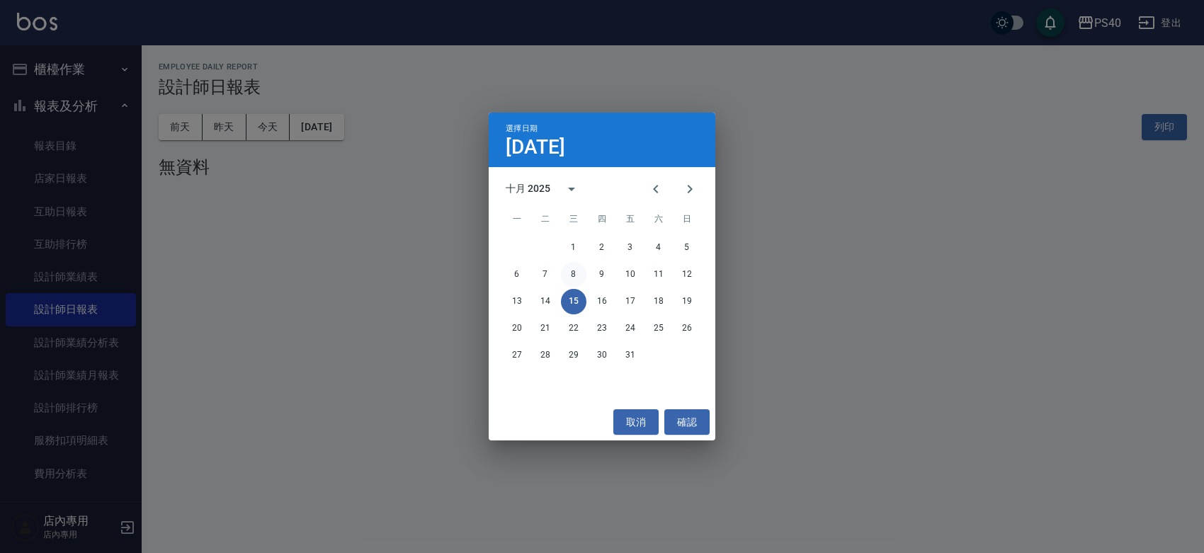
click at [571, 278] on button "8" at bounding box center [573, 274] width 25 height 25
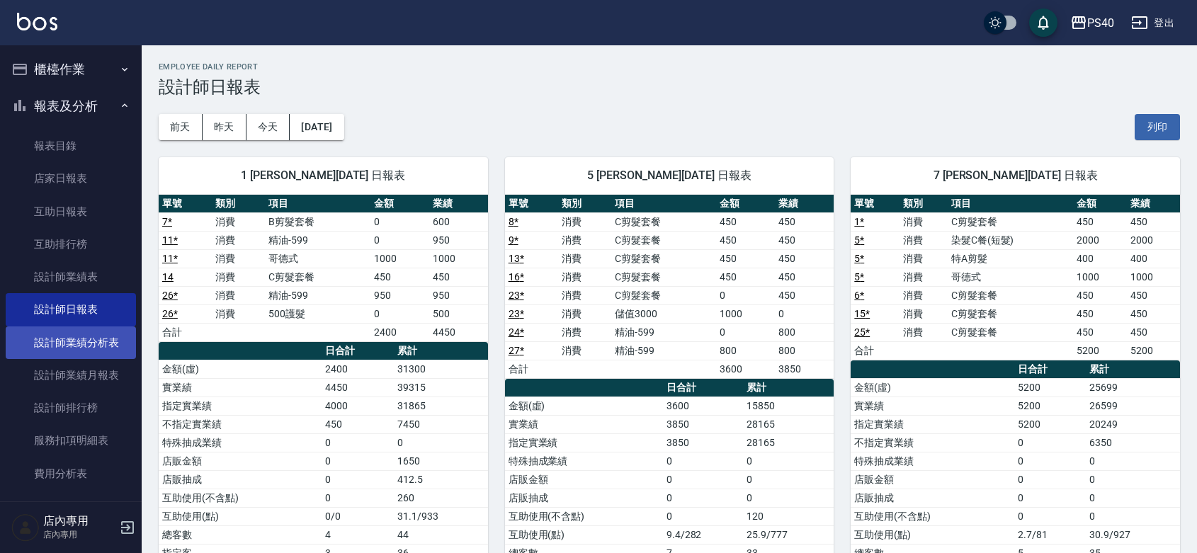
click at [82, 336] on link "設計師業績分析表" at bounding box center [71, 342] width 130 height 33
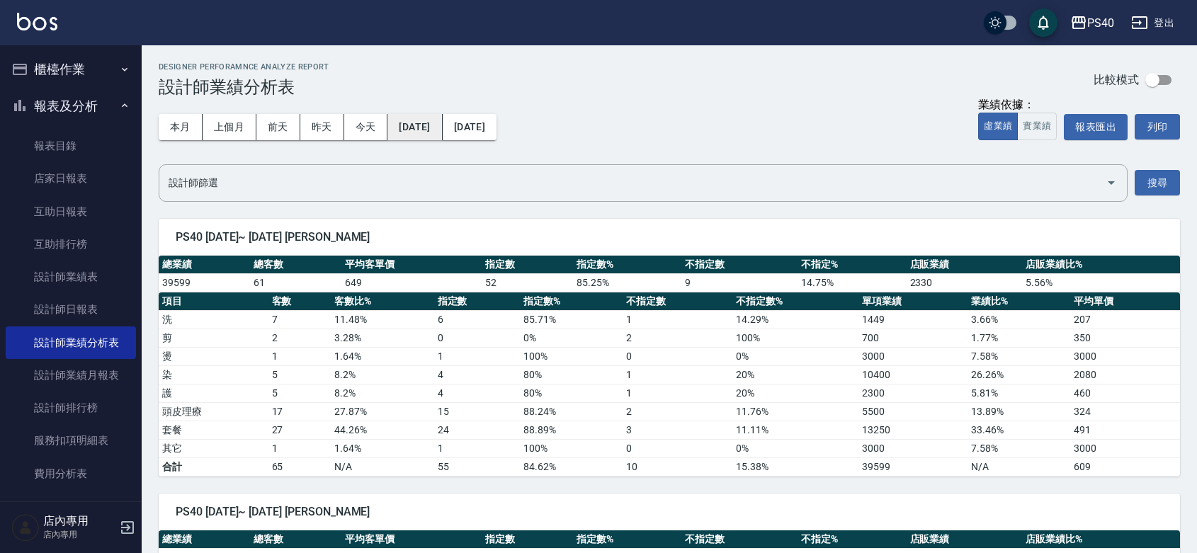
click at [442, 131] on button "[DATE]" at bounding box center [414, 127] width 55 height 26
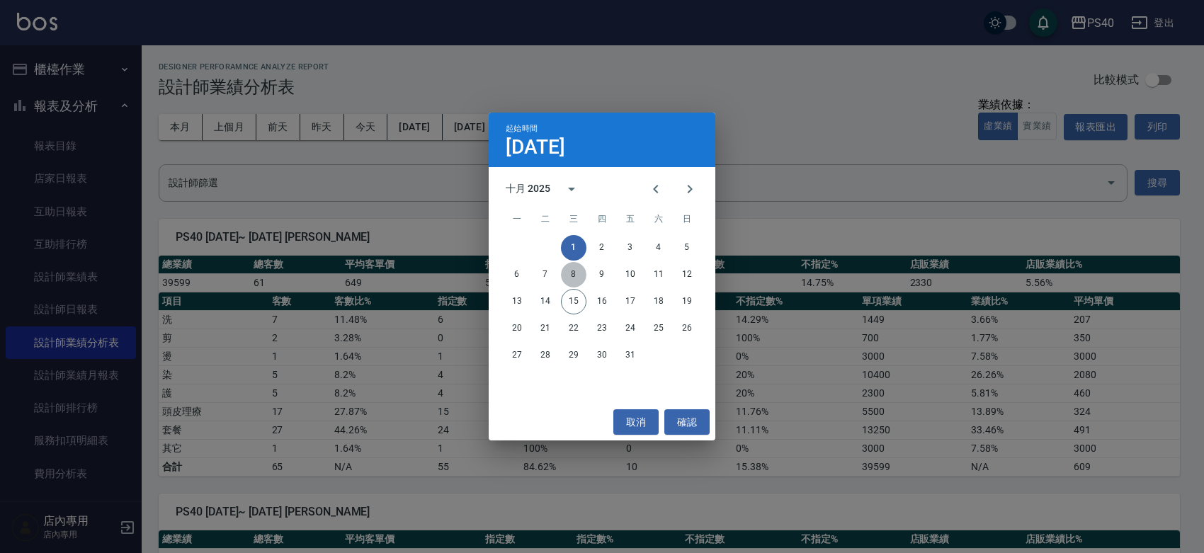
click at [571, 275] on button "8" at bounding box center [573, 274] width 25 height 25
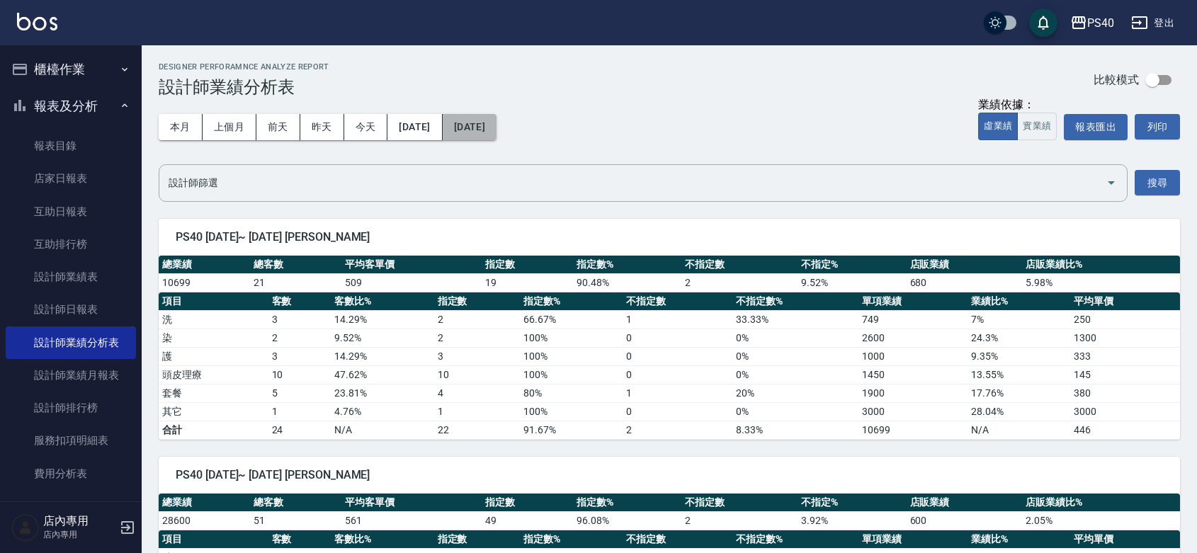
click at [496, 122] on button "[DATE]" at bounding box center [470, 127] width 54 height 26
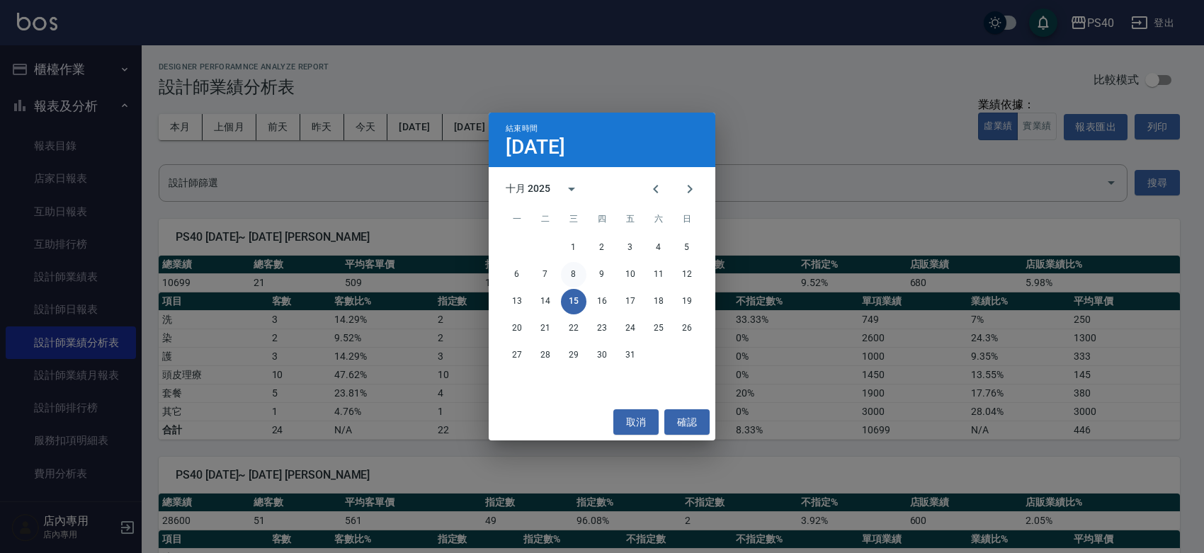
click at [574, 274] on button "8" at bounding box center [573, 274] width 25 height 25
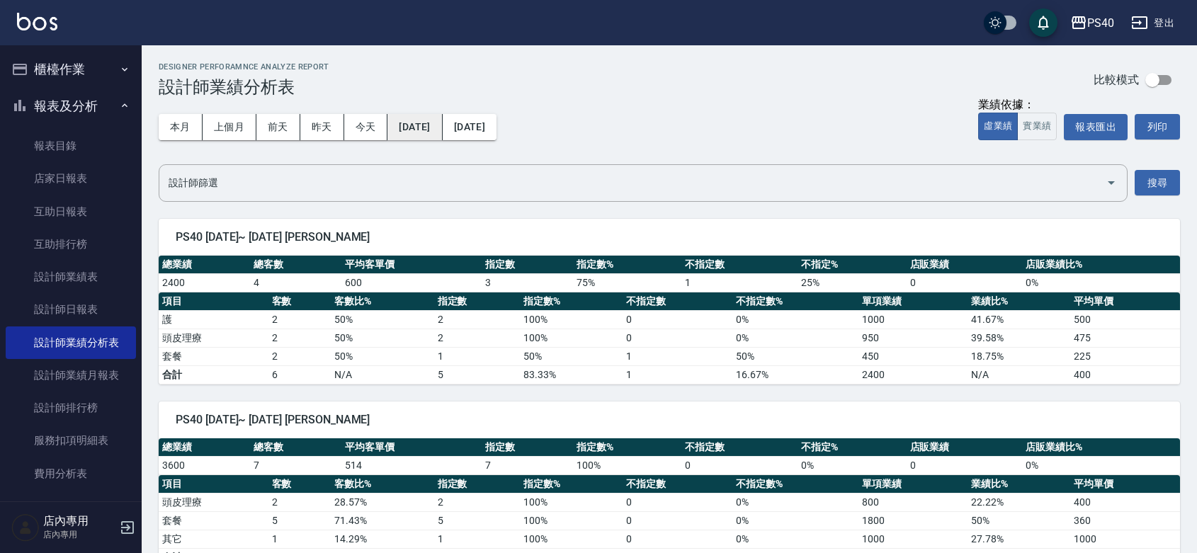
click at [436, 129] on button "[DATE]" at bounding box center [414, 127] width 55 height 26
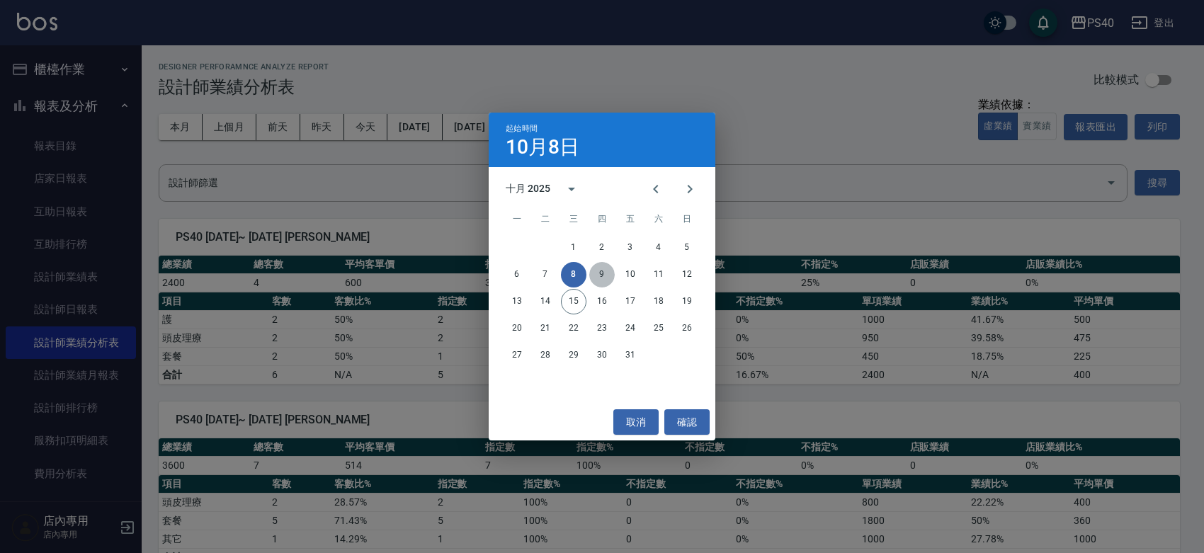
click at [595, 274] on button "9" at bounding box center [601, 274] width 25 height 25
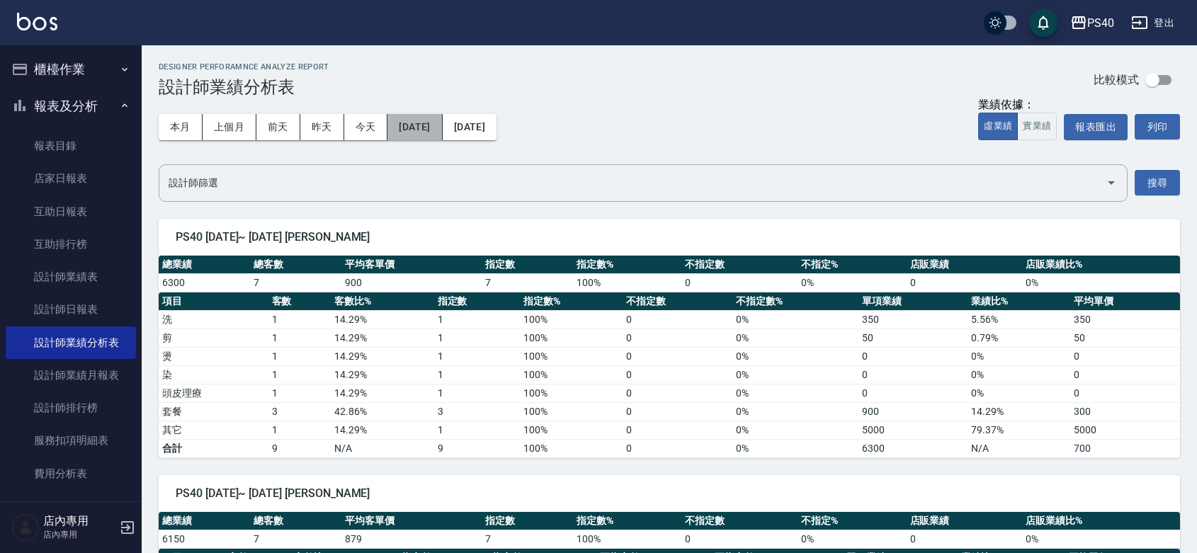
click at [414, 125] on button "[DATE]" at bounding box center [414, 127] width 55 height 26
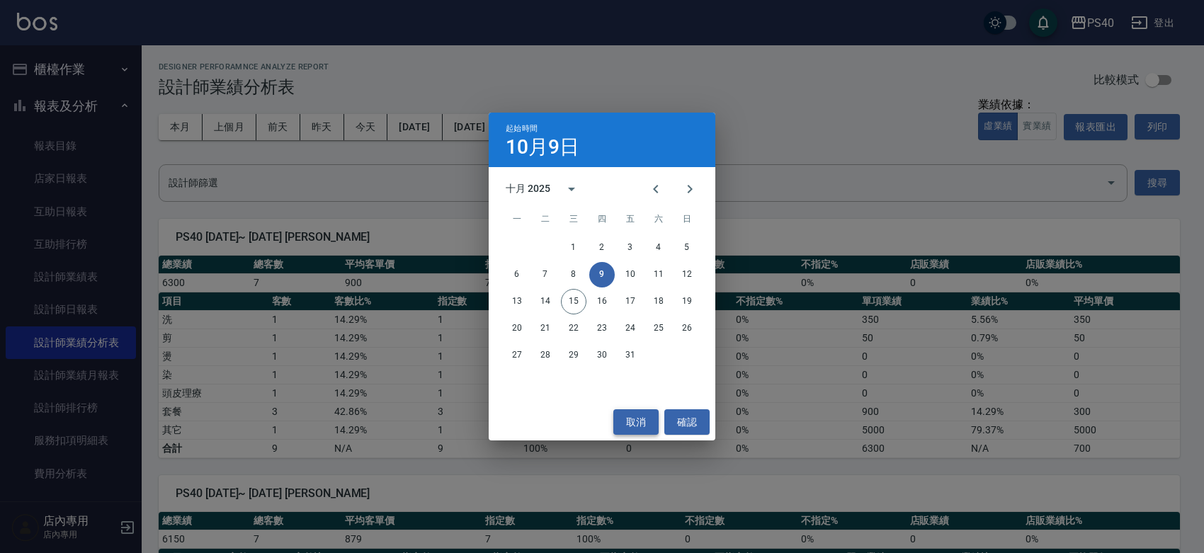
click at [641, 414] on button "取消" at bounding box center [635, 422] width 45 height 26
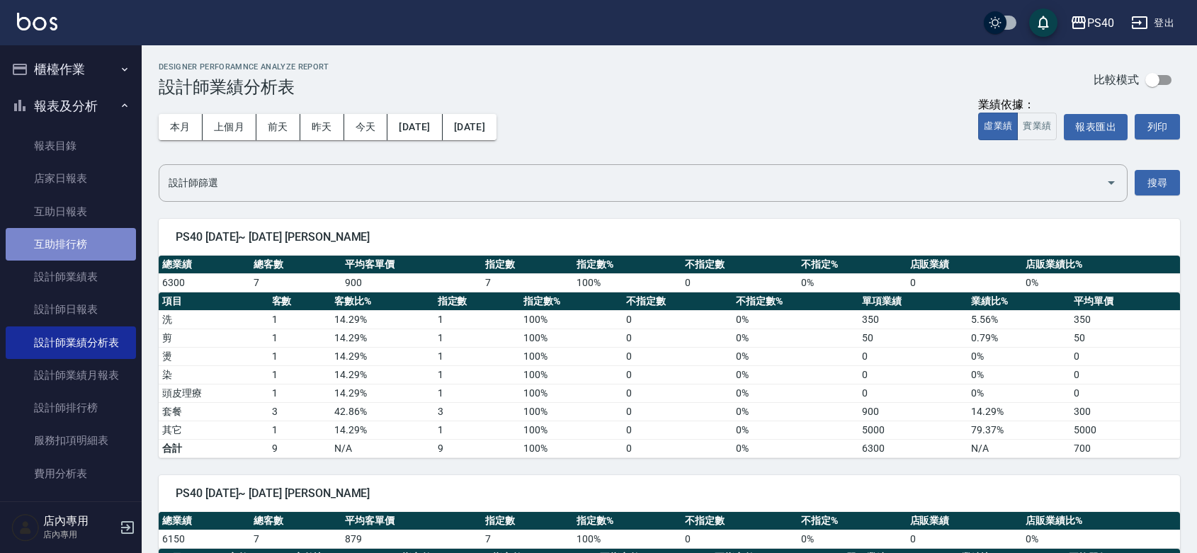
click at [79, 250] on link "互助排行榜" at bounding box center [71, 244] width 130 height 33
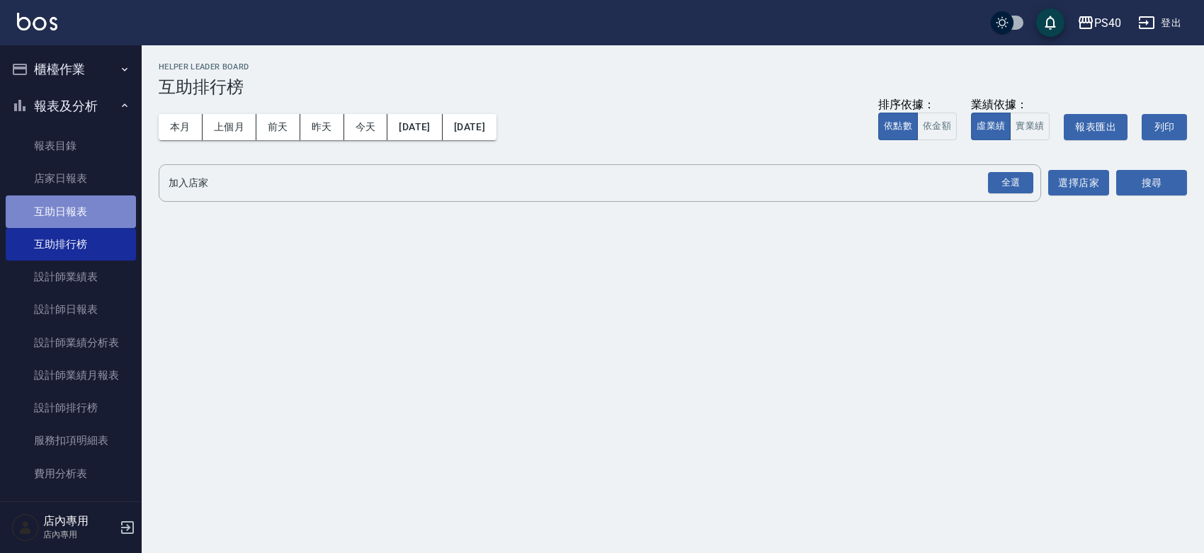
click at [86, 221] on link "互助日報表" at bounding box center [71, 211] width 130 height 33
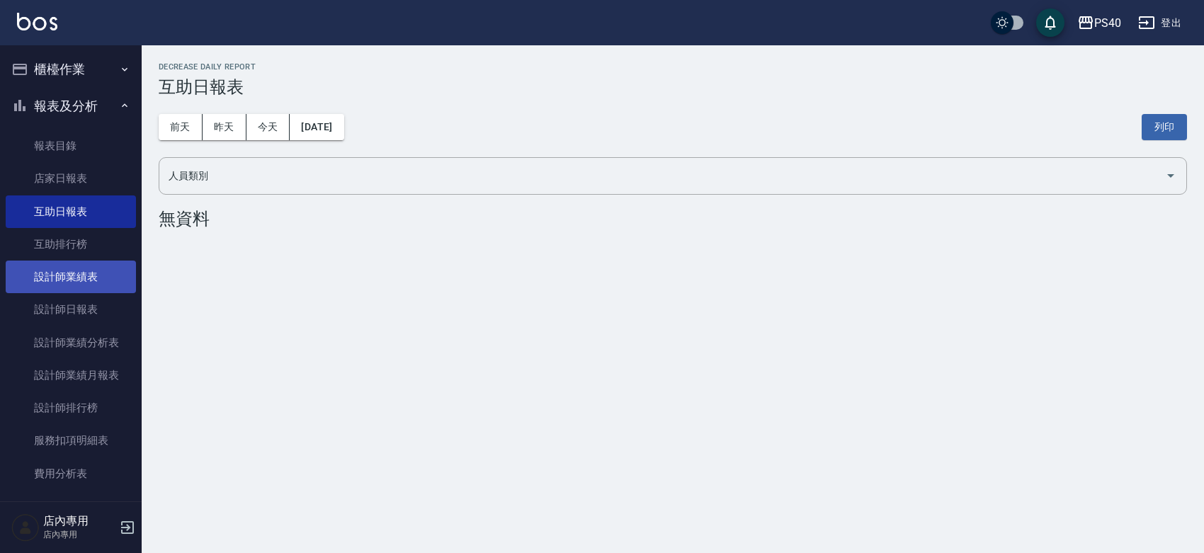
click at [104, 285] on link "設計師業績表" at bounding box center [71, 277] width 130 height 33
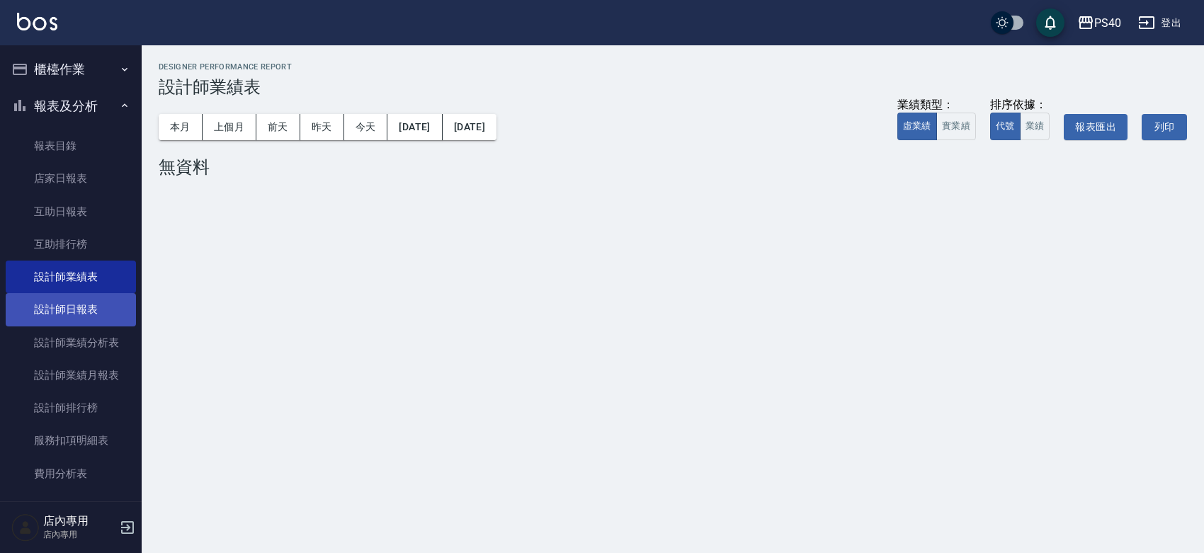
click at [57, 305] on link "設計師日報表" at bounding box center [71, 309] width 130 height 33
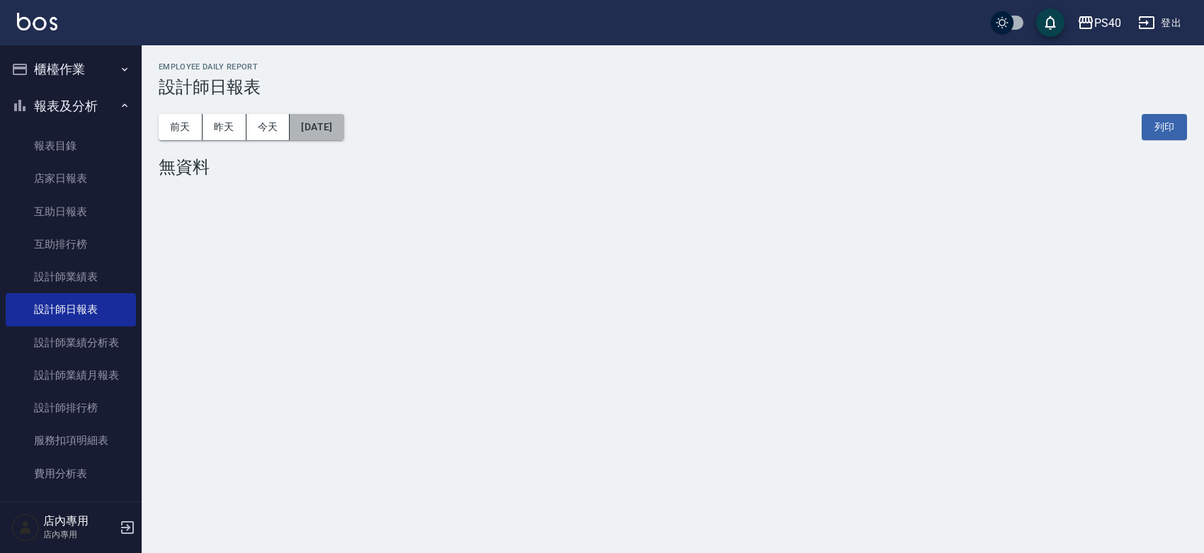
click at [334, 126] on button "[DATE]" at bounding box center [317, 127] width 54 height 26
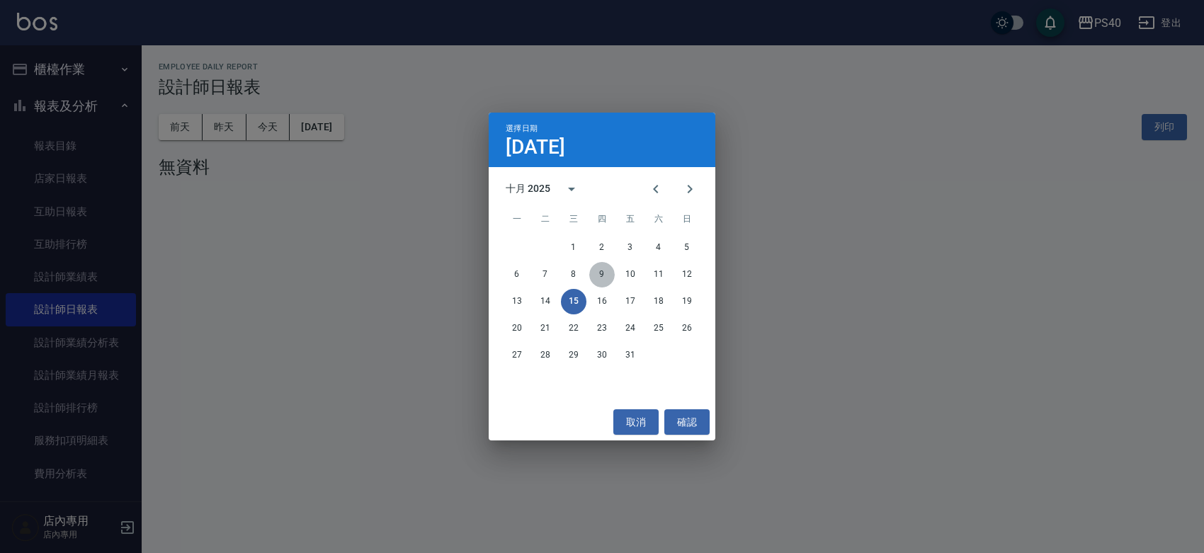
click at [591, 280] on button "9" at bounding box center [601, 274] width 25 height 25
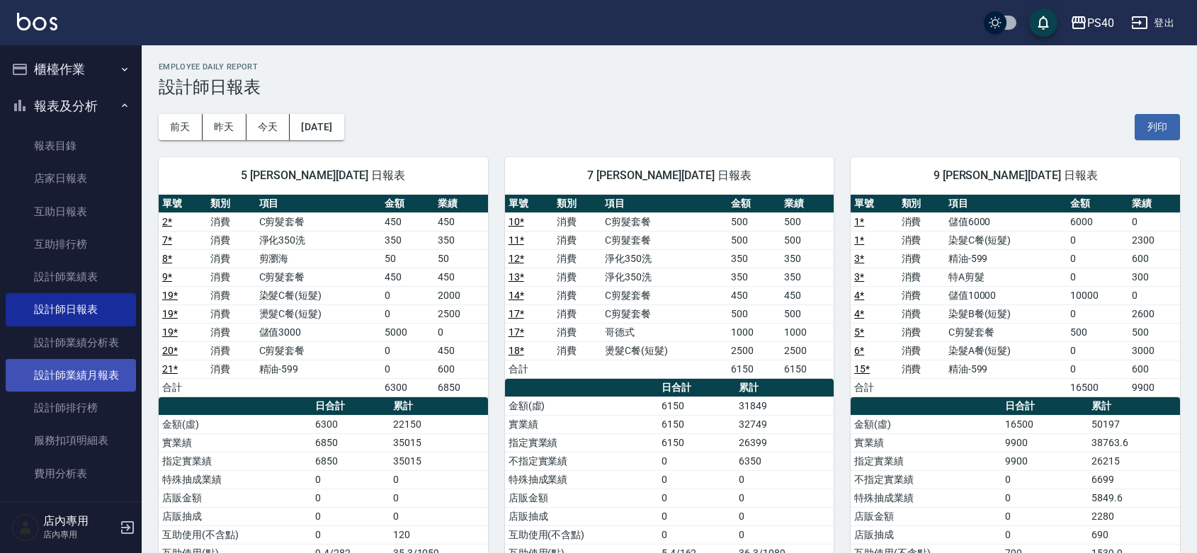
click at [73, 380] on link "設計師業績月報表" at bounding box center [71, 375] width 130 height 33
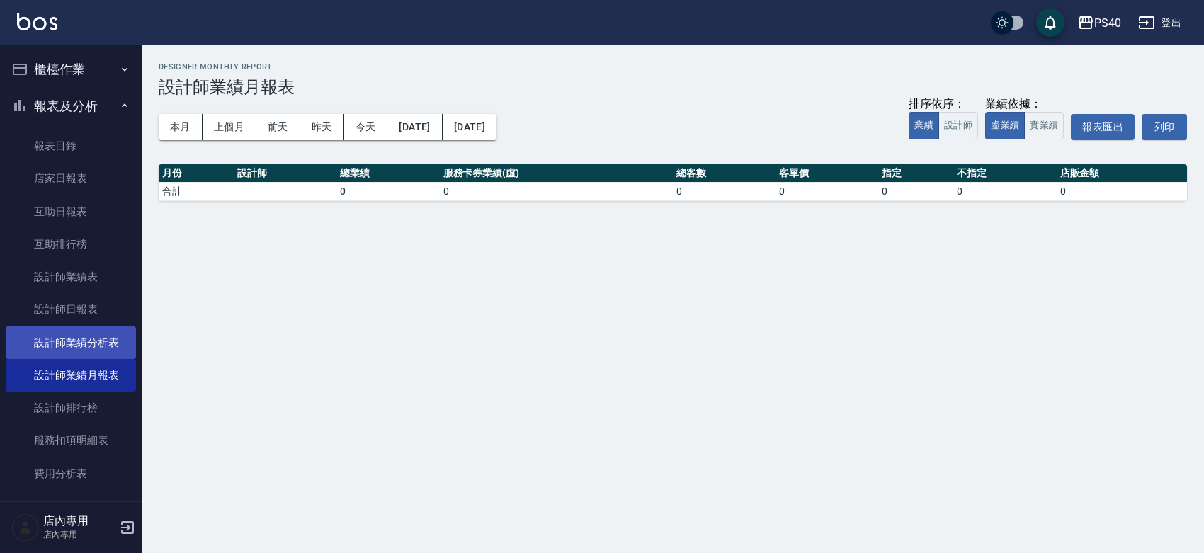
click at [85, 344] on link "設計師業績分析表" at bounding box center [71, 342] width 130 height 33
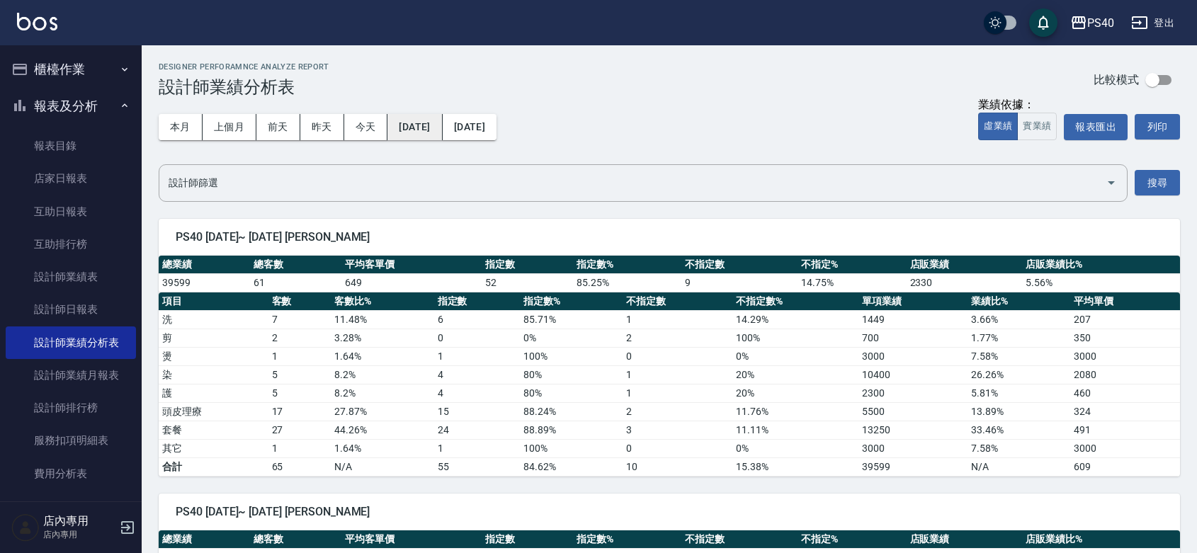
click at [413, 126] on button "[DATE]" at bounding box center [414, 127] width 55 height 26
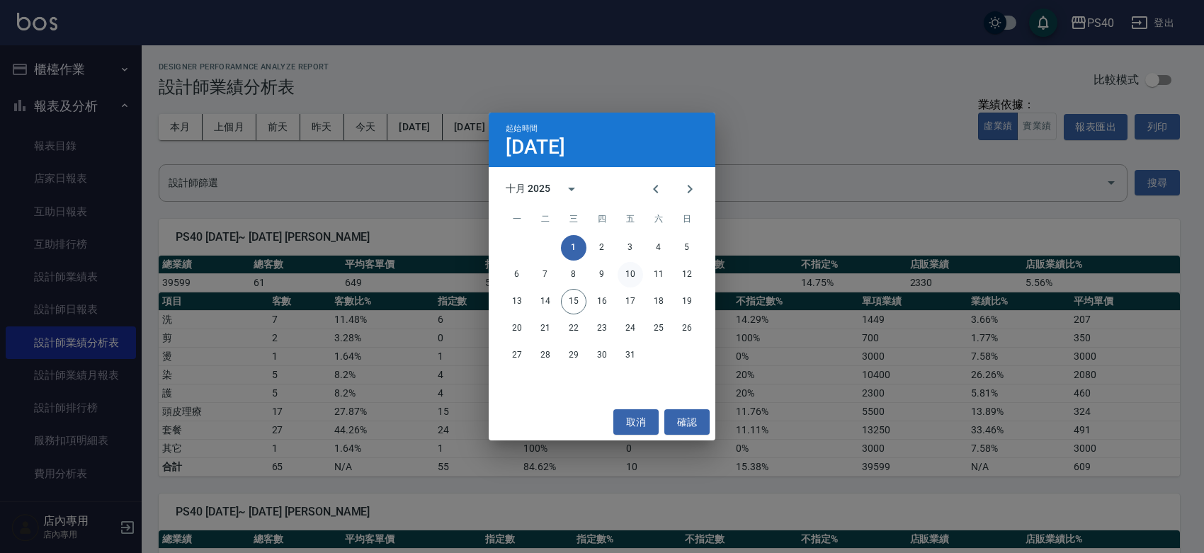
click at [634, 268] on button "10" at bounding box center [629, 274] width 25 height 25
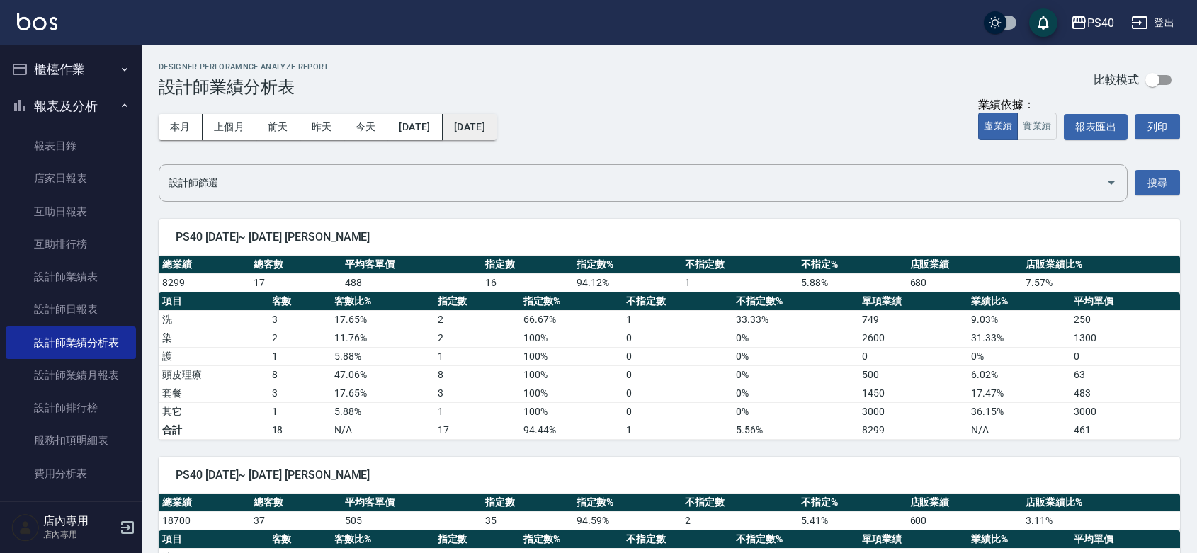
click at [496, 135] on button "[DATE]" at bounding box center [470, 127] width 54 height 26
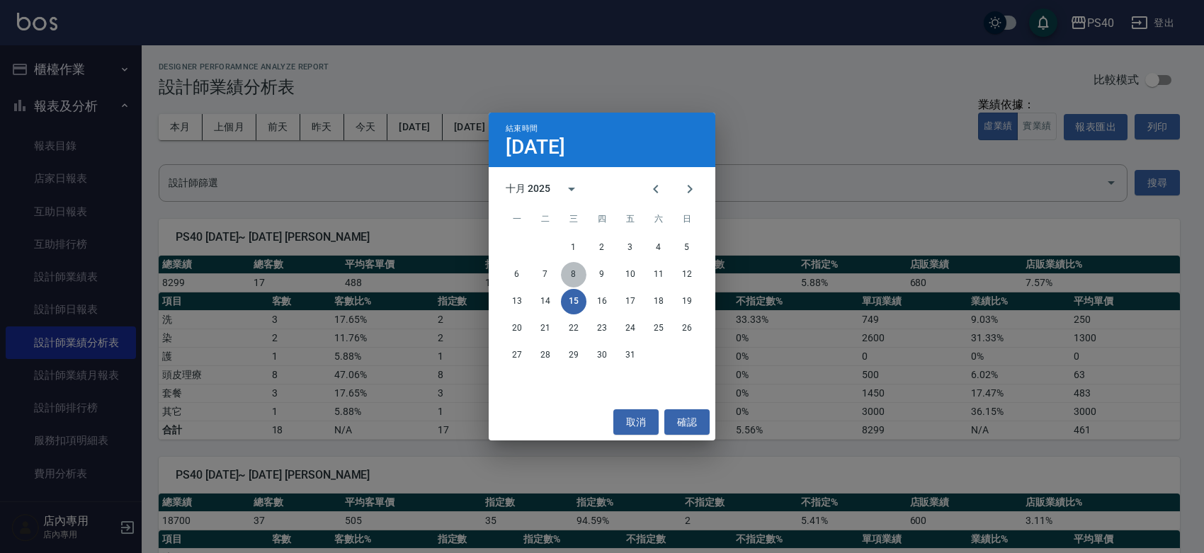
click at [570, 277] on button "8" at bounding box center [573, 274] width 25 height 25
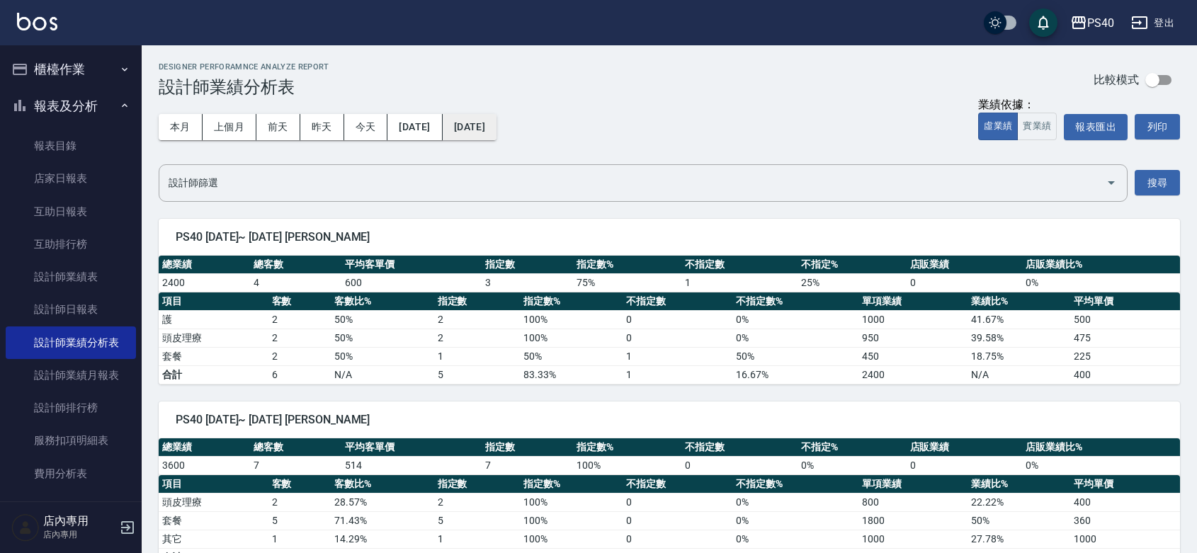
click at [496, 127] on button "[DATE]" at bounding box center [470, 127] width 54 height 26
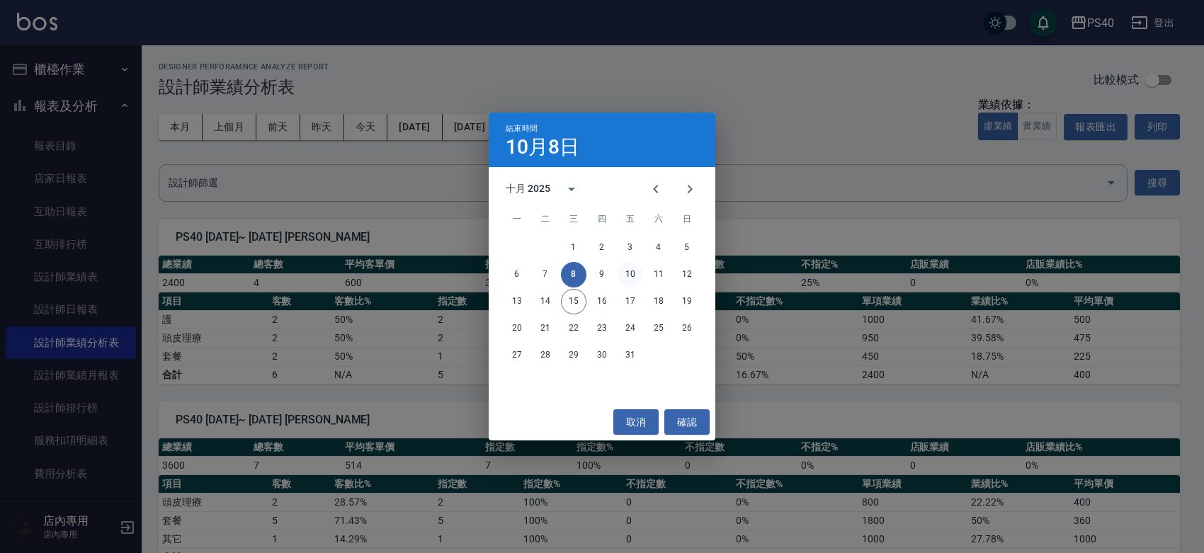
click at [625, 278] on button "10" at bounding box center [629, 274] width 25 height 25
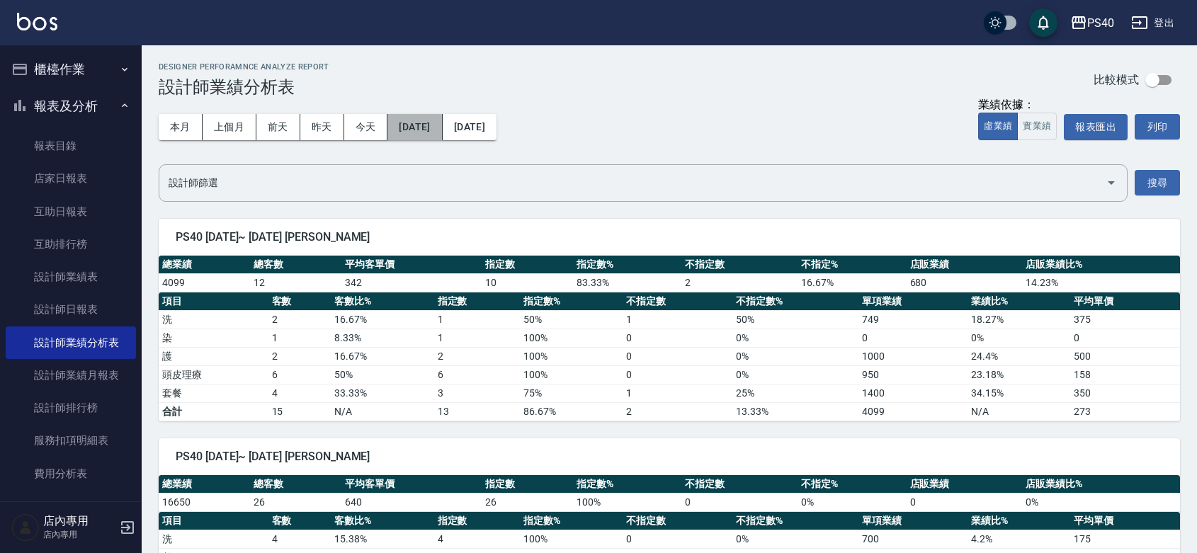
click at [441, 122] on button "[DATE]" at bounding box center [414, 127] width 55 height 26
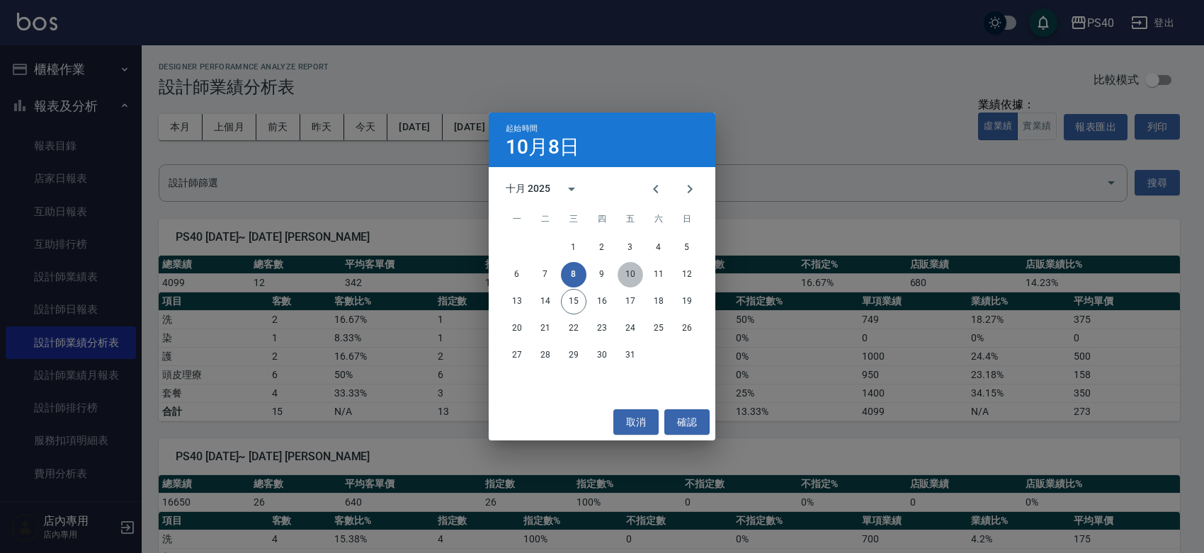
click at [630, 277] on button "10" at bounding box center [629, 274] width 25 height 25
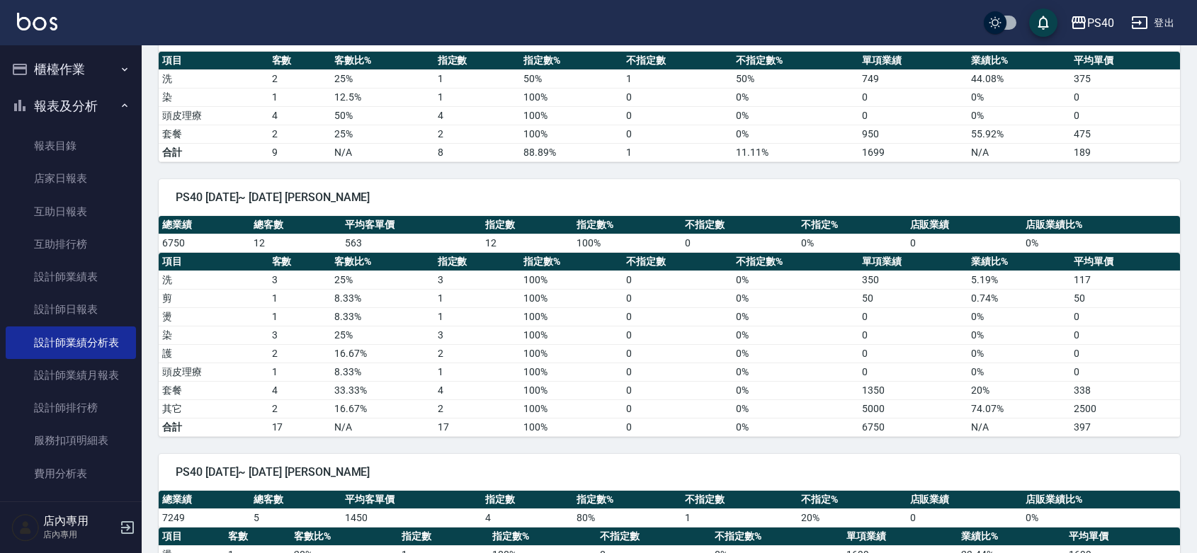
scroll to position [206, 0]
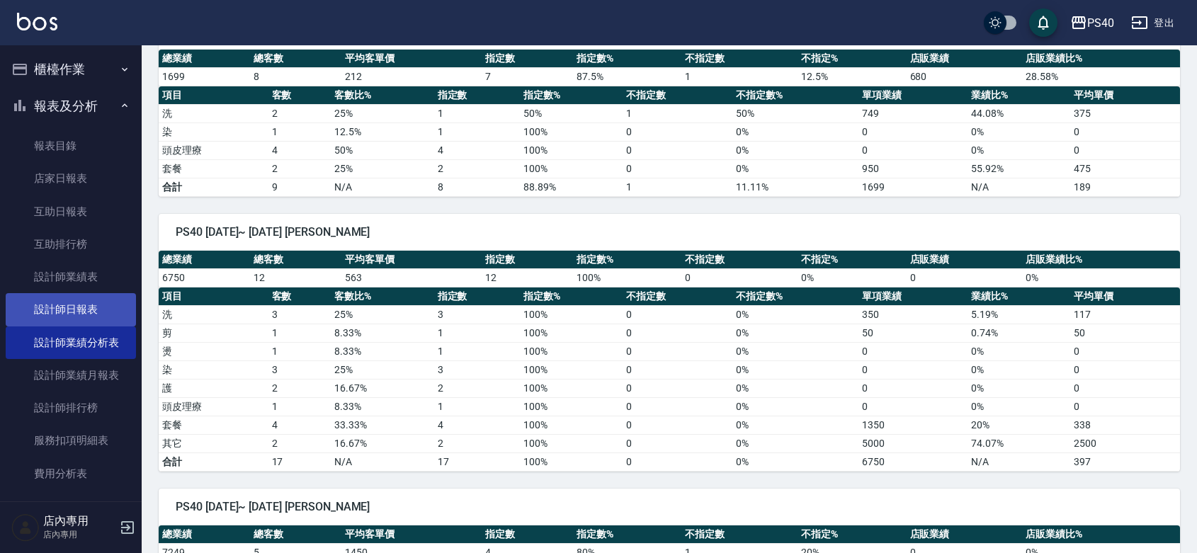
click at [72, 310] on link "設計師日報表" at bounding box center [71, 309] width 130 height 33
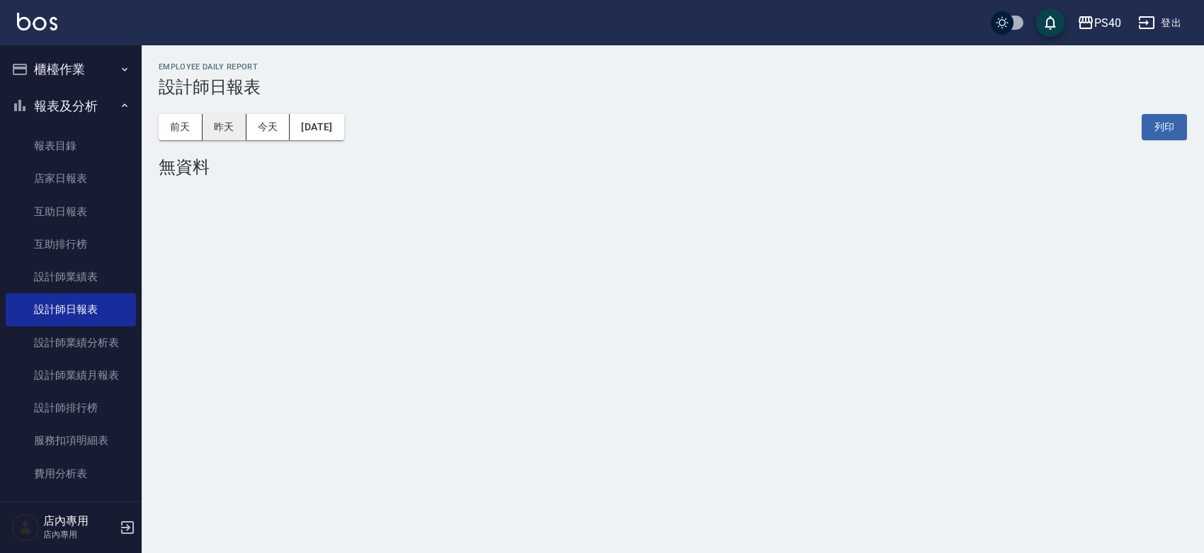
click at [239, 133] on button "昨天" at bounding box center [225, 127] width 44 height 26
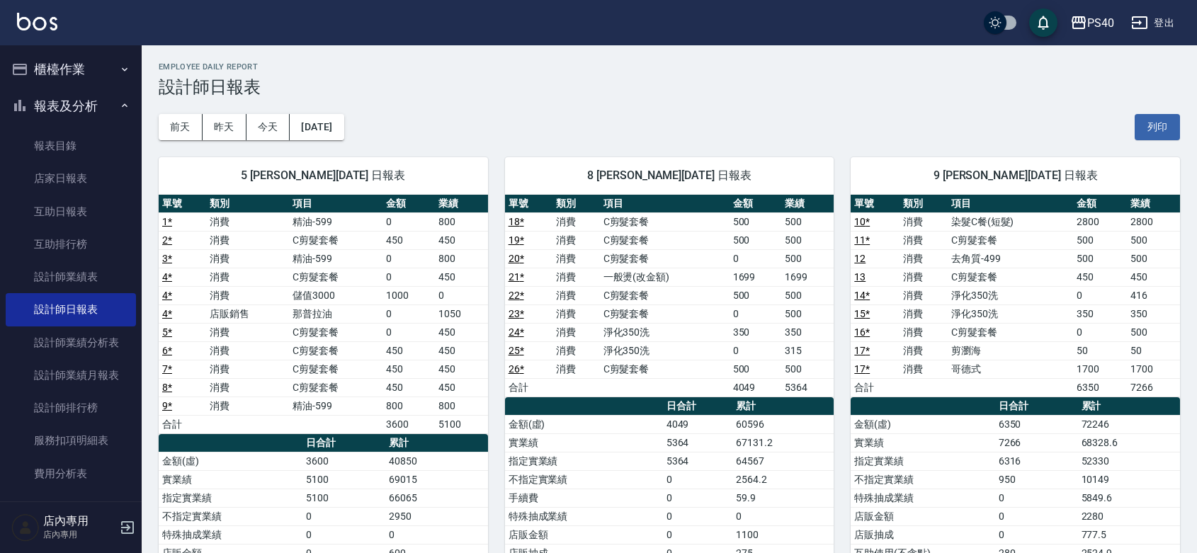
click at [571, 300] on td "消費" at bounding box center [575, 295] width 47 height 18
click at [664, 263] on td "C剪髮套餐" at bounding box center [665, 258] width 130 height 18
click at [220, 125] on button "昨天" at bounding box center [225, 127] width 44 height 26
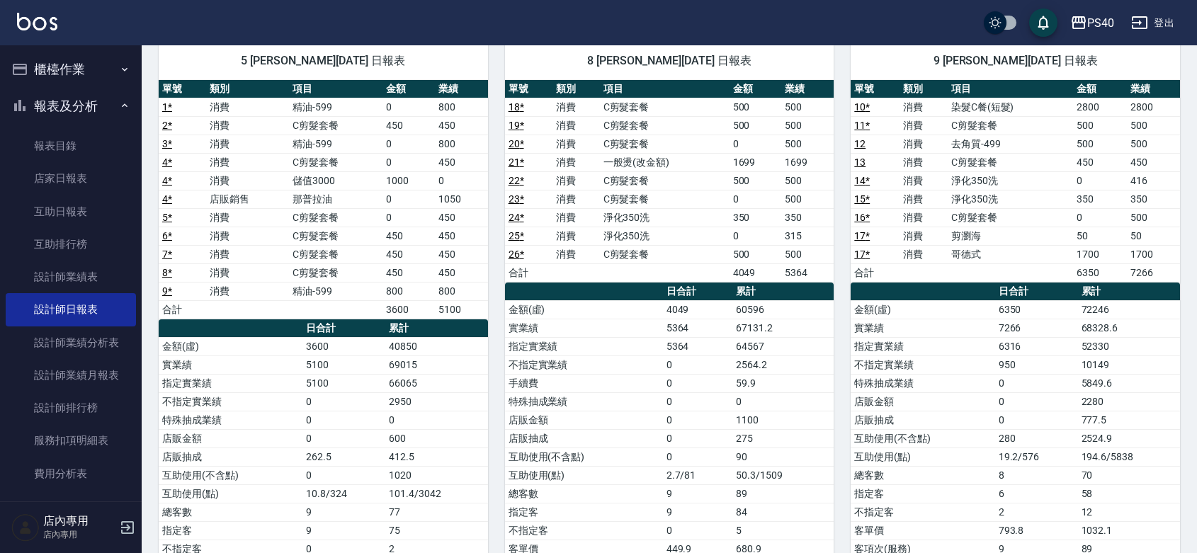
scroll to position [8, 0]
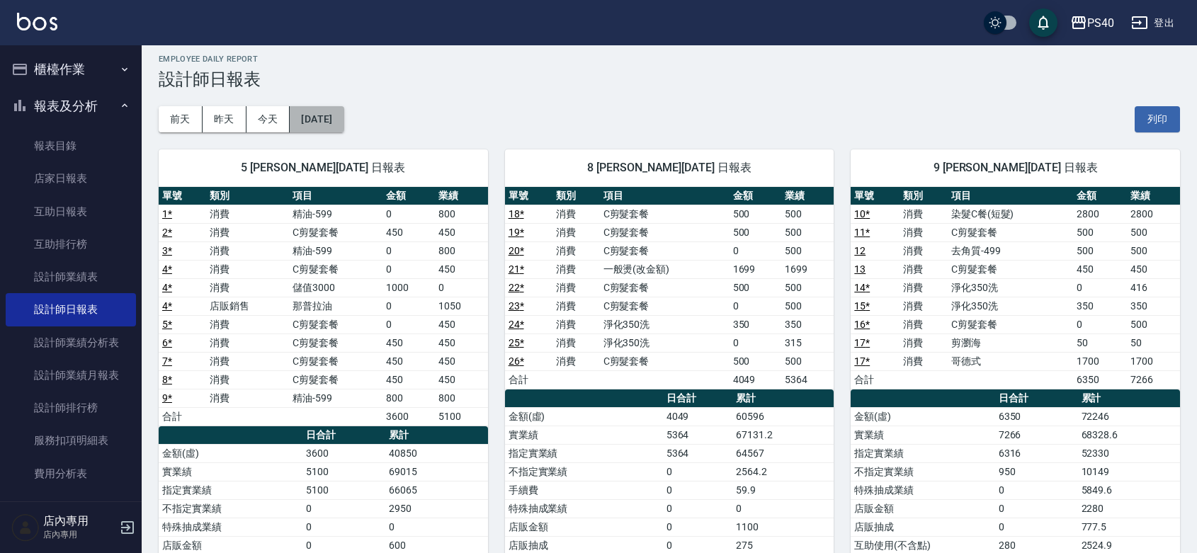
click at [331, 127] on button "[DATE]" at bounding box center [317, 119] width 54 height 26
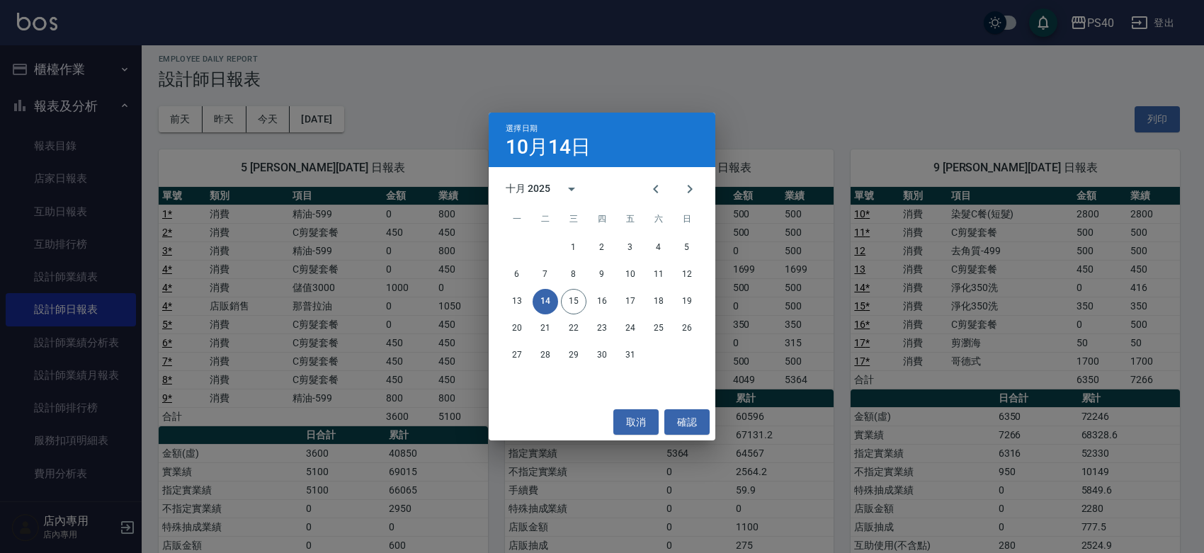
click at [273, 275] on div "選擇日期 10月14日 十月 2025 一 二 三 四 五 六 日 1 2 3 4 5 6 7 8 9 10 11 12 13 14 15 16 17 18 …" at bounding box center [602, 276] width 1204 height 553
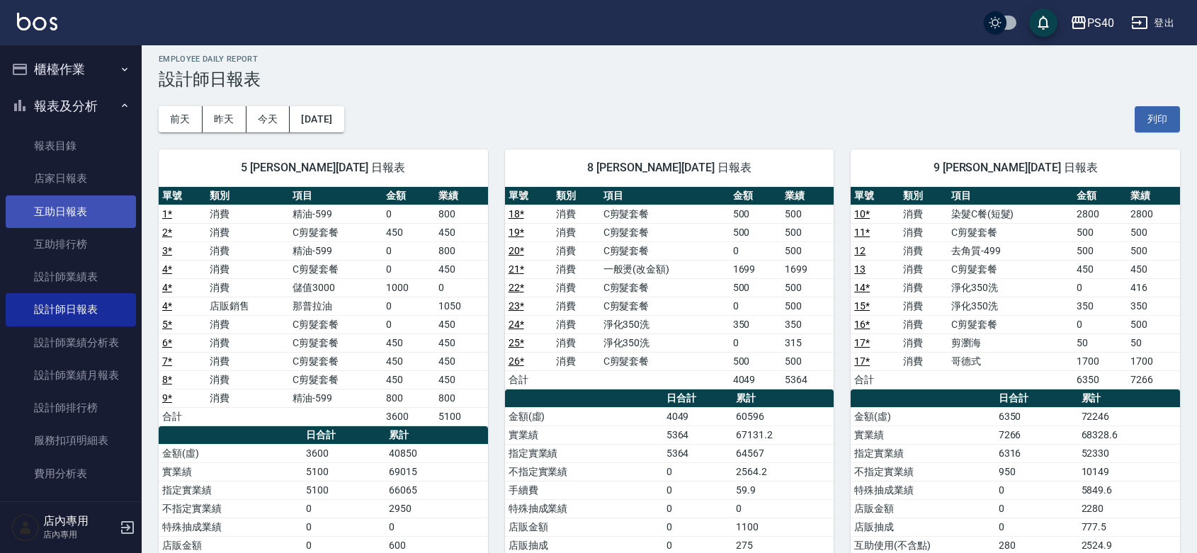
click at [84, 209] on link "互助日報表" at bounding box center [71, 211] width 130 height 33
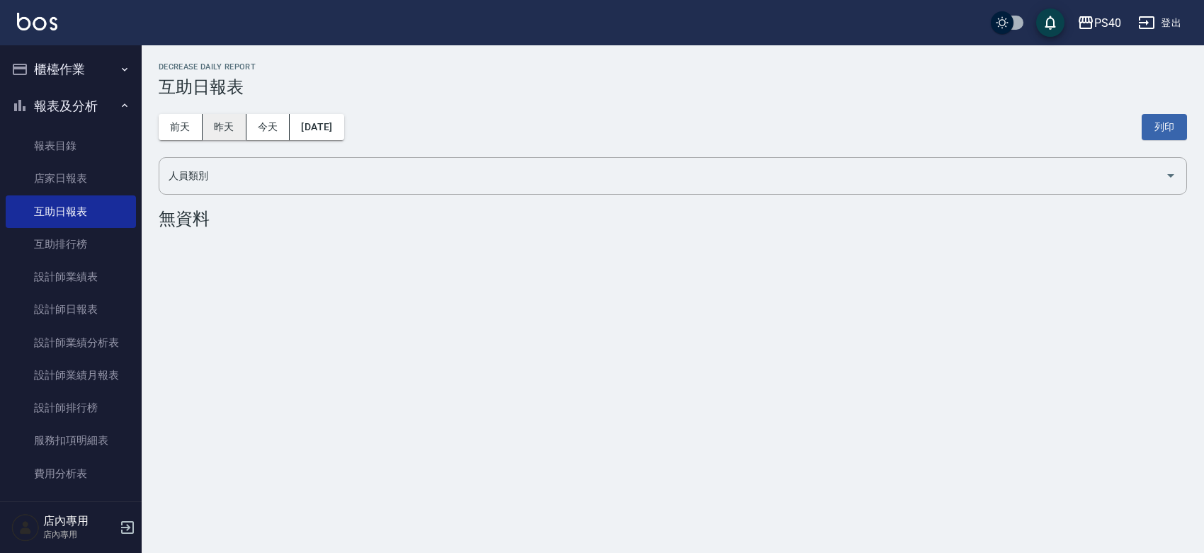
click at [234, 138] on button "昨天" at bounding box center [225, 127] width 44 height 26
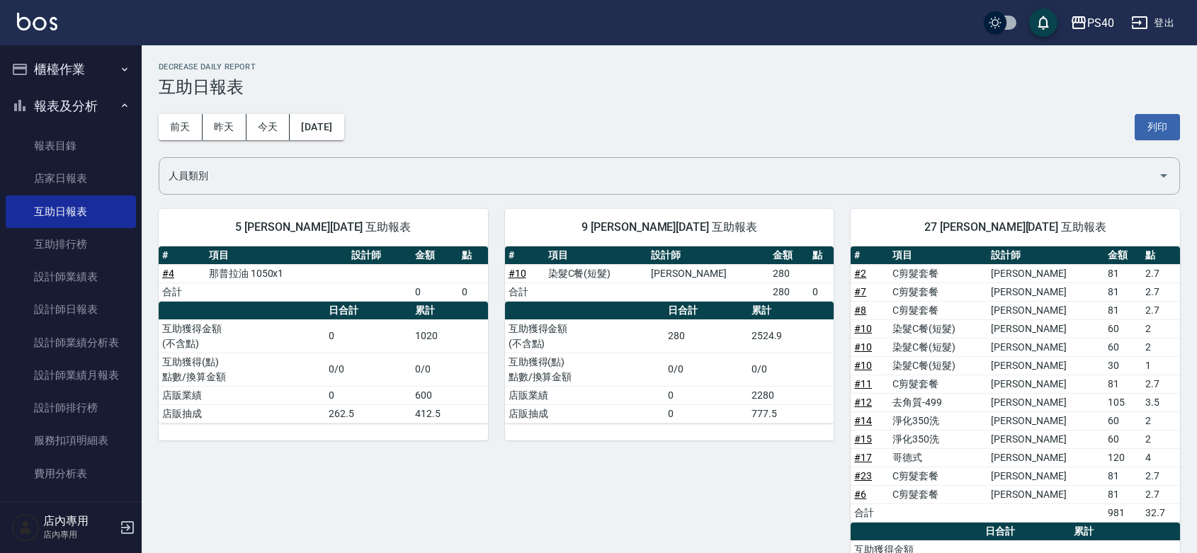
click at [564, 372] on td "互助獲得(點) 點數/換算金額" at bounding box center [585, 369] width 160 height 33
click at [469, 254] on th "點" at bounding box center [473, 255] width 30 height 18
click at [86, 315] on link "設計師日報表" at bounding box center [71, 309] width 130 height 33
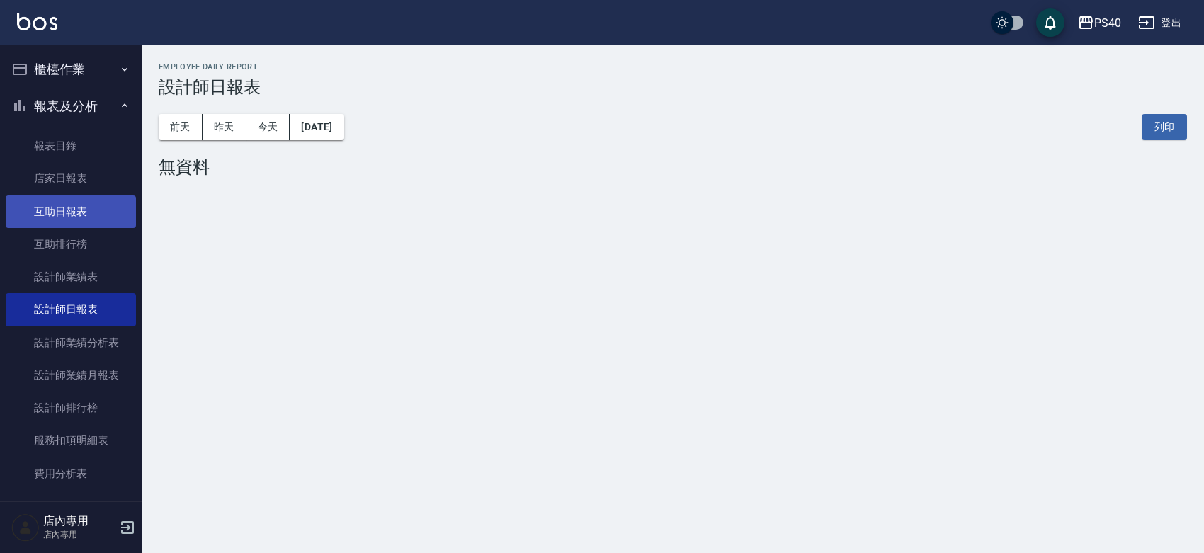
click at [108, 214] on link "互助日報表" at bounding box center [71, 211] width 130 height 33
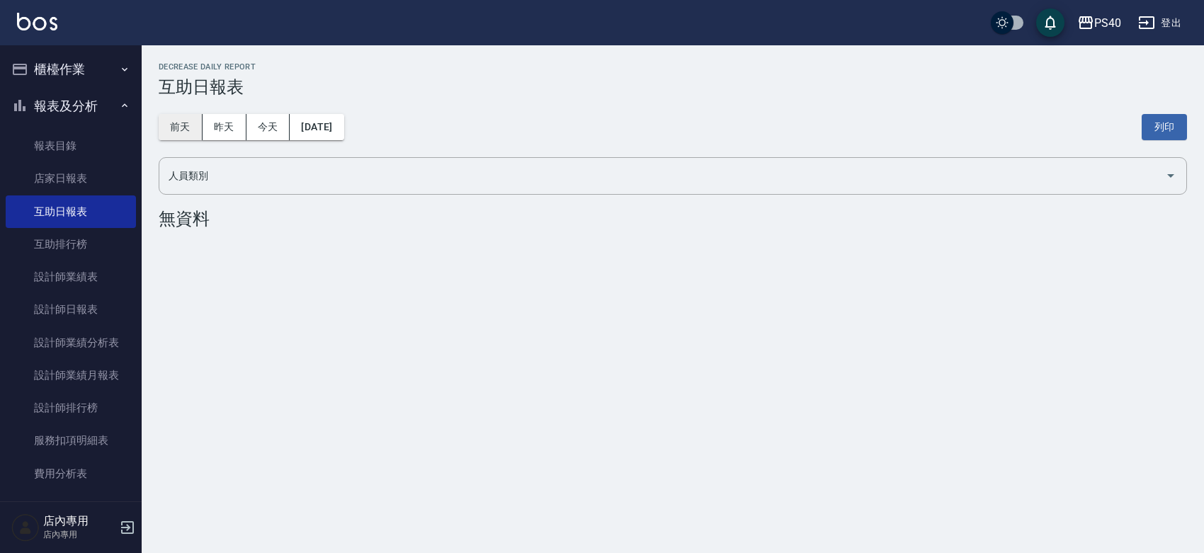
click at [174, 132] on button "前天" at bounding box center [181, 127] width 44 height 26
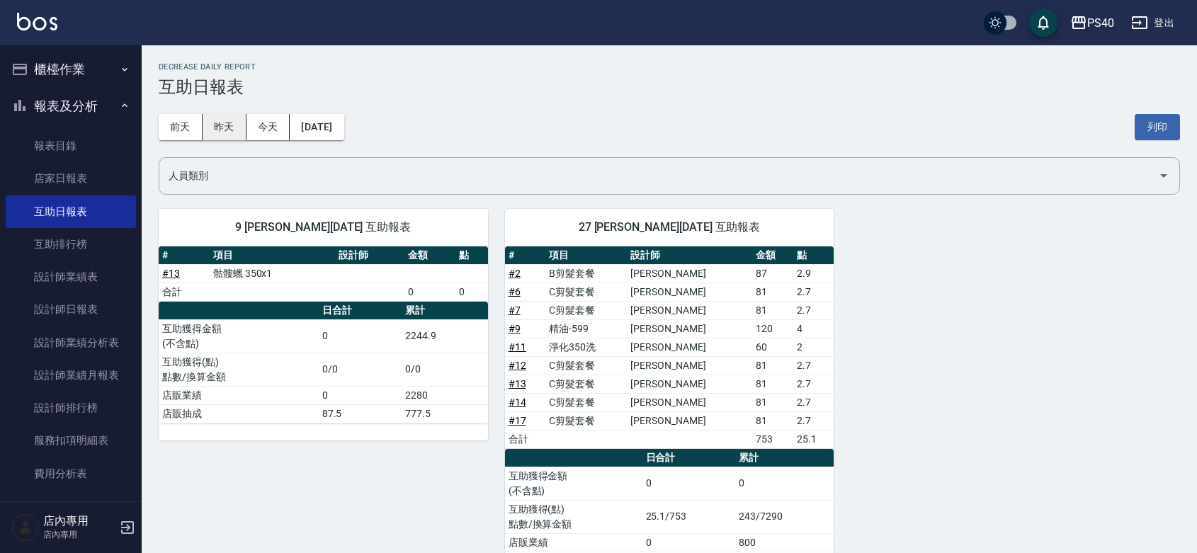
click at [214, 135] on button "昨天" at bounding box center [225, 127] width 44 height 26
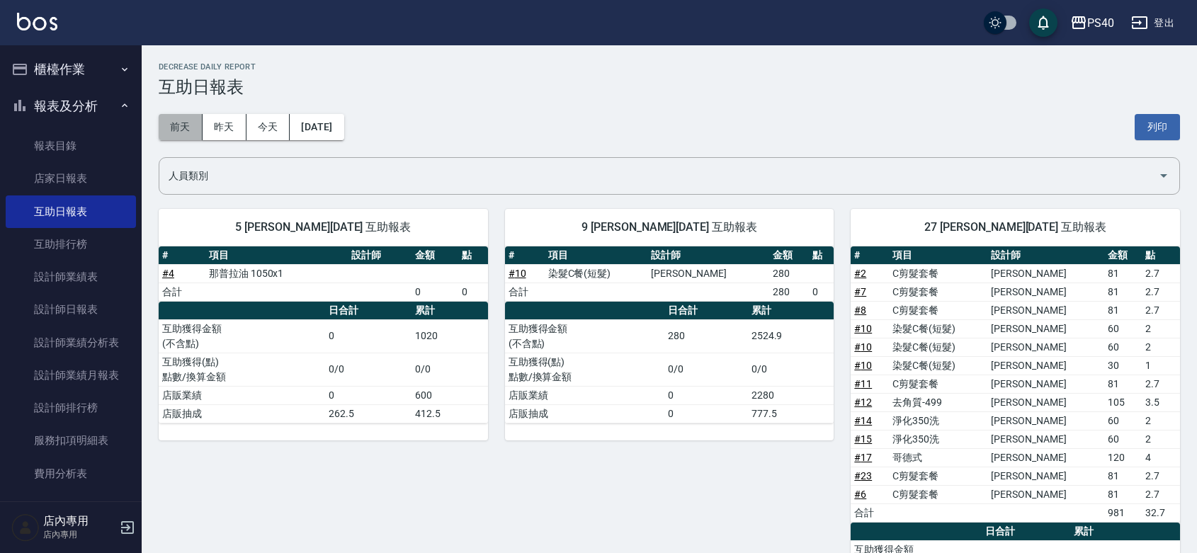
click at [183, 125] on button "前天" at bounding box center [181, 127] width 44 height 26
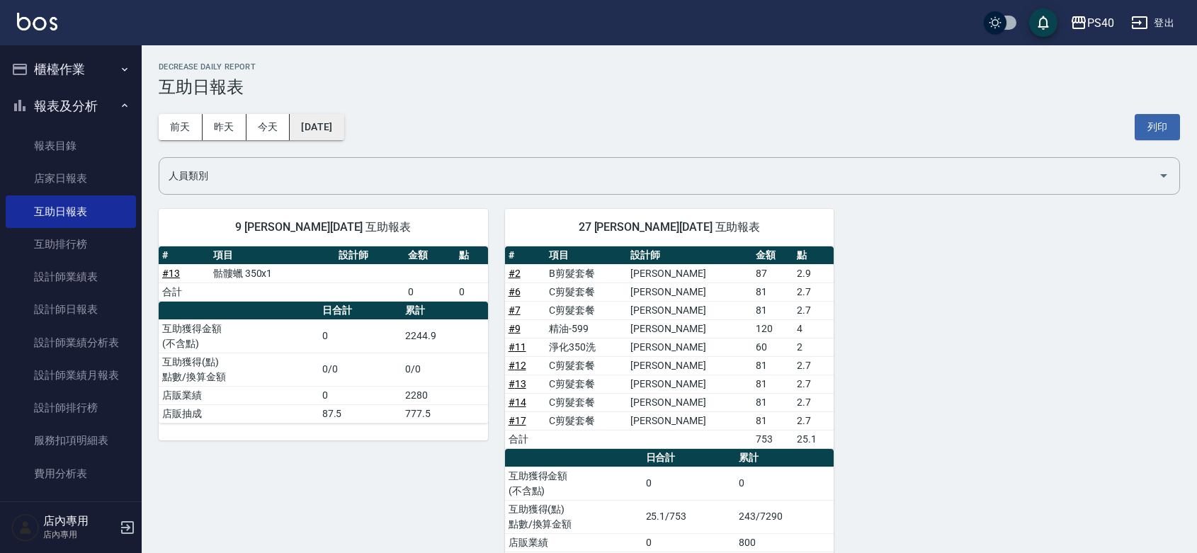
click at [343, 127] on button "[DATE]" at bounding box center [317, 127] width 54 height 26
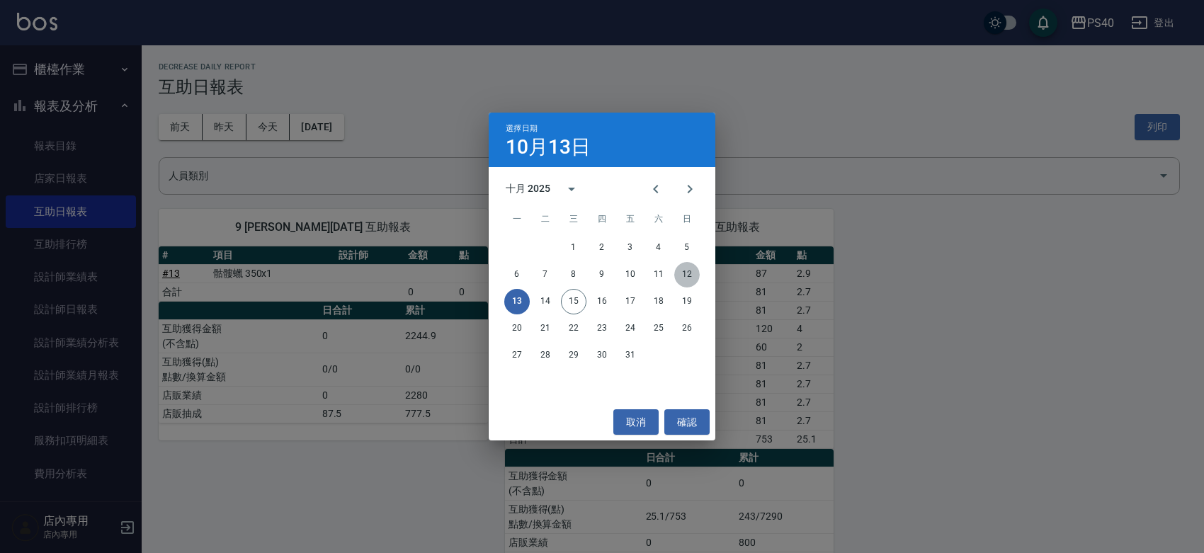
click at [684, 273] on button "12" at bounding box center [686, 274] width 25 height 25
